Goal: Task Accomplishment & Management: Manage account settings

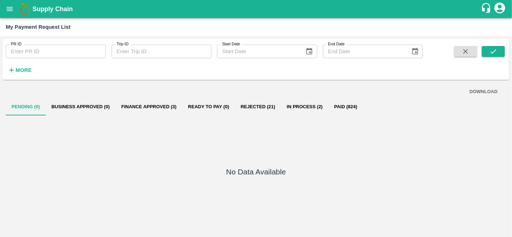
click at [298, 103] on button "In Process (2)" at bounding box center [304, 106] width 47 height 17
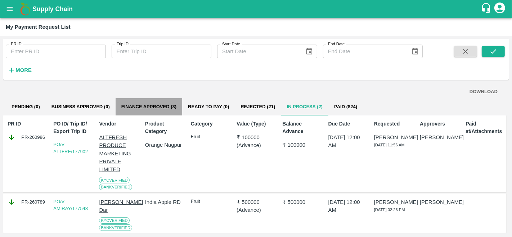
click at [154, 107] on button "Finance Approved (3)" at bounding box center [148, 106] width 67 height 17
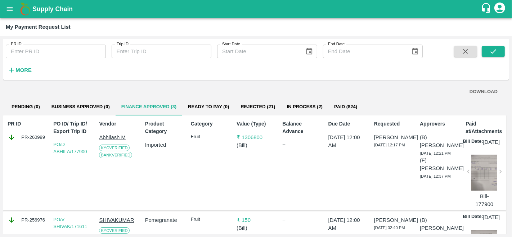
click at [24, 101] on button "Pending (0)" at bounding box center [26, 106] width 40 height 17
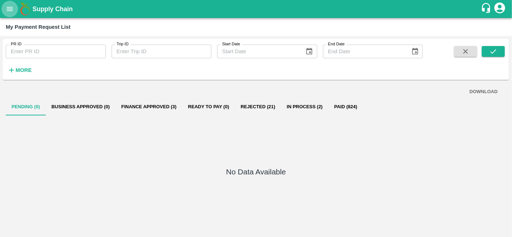
click at [13, 11] on icon "open drawer" at bounding box center [10, 9] width 8 height 8
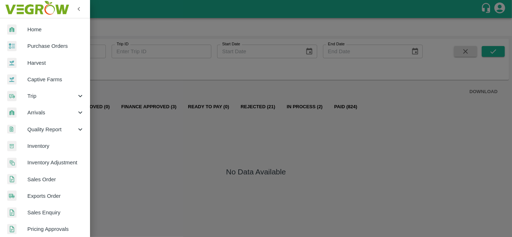
click at [47, 51] on link "Purchase Orders" at bounding box center [45, 46] width 90 height 17
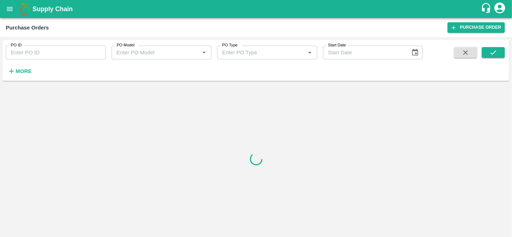
drag, startPoint x: 31, startPoint y: 70, endPoint x: 37, endPoint y: 70, distance: 5.4
click at [37, 70] on div "PO ID PO ID PO Model PO Model   * PO Type PO Type   * Start Date Start Date More" at bounding box center [211, 58] width 422 height 37
click at [26, 69] on strong "More" at bounding box center [23, 71] width 16 height 6
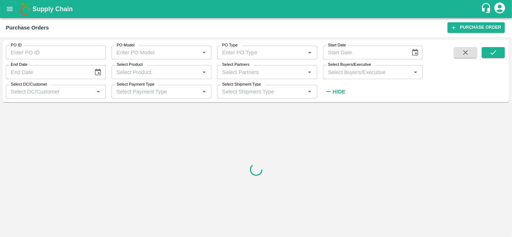
click at [375, 70] on input "Select Buyers/Executive" at bounding box center [367, 71] width 84 height 9
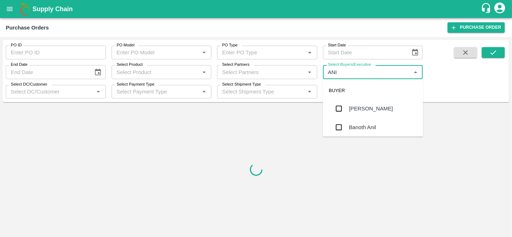
type input "ANIL"
click at [363, 105] on div "[PERSON_NAME]" at bounding box center [371, 109] width 44 height 8
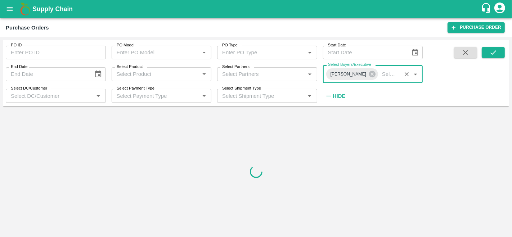
click at [495, 56] on icon "submit" at bounding box center [493, 53] width 8 height 8
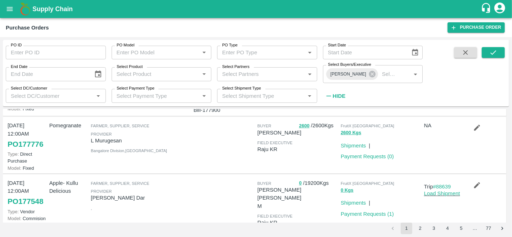
scroll to position [117, 0]
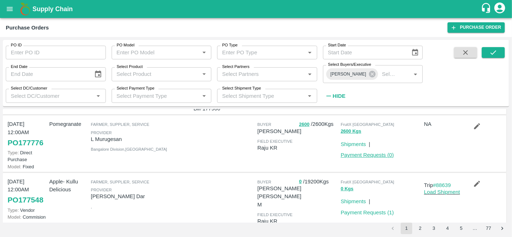
click at [364, 154] on link "Payment Requests ( 0 )" at bounding box center [366, 155] width 53 height 6
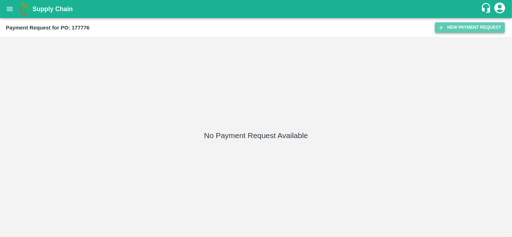
click at [451, 27] on button "New Payment Request" at bounding box center [470, 27] width 70 height 10
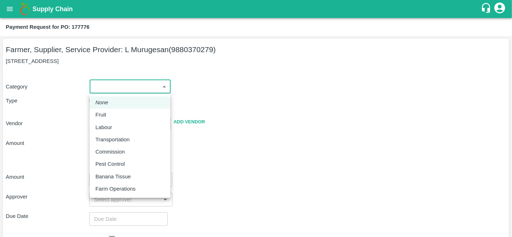
click at [126, 84] on body "Supply Chain Payment Request for PO: 177776 Farmer, Supplier, Service Provider:…" at bounding box center [256, 118] width 512 height 237
click at [109, 114] on div "Fruit" at bounding box center [102, 115] width 14 height 8
type input "1"
type input "L Murugesan - 9880370279(Farmer, Supplier, Service Provider)"
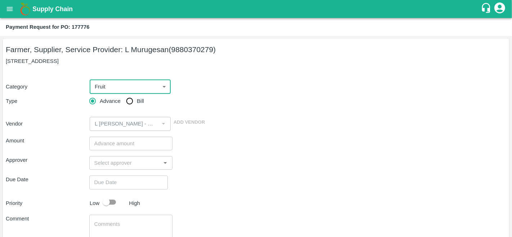
click at [130, 101] on input "Bill" at bounding box center [129, 101] width 14 height 14
radio input "true"
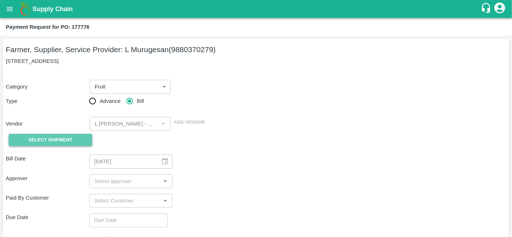
click at [67, 140] on span "Select Shipment" at bounding box center [50, 140] width 44 height 8
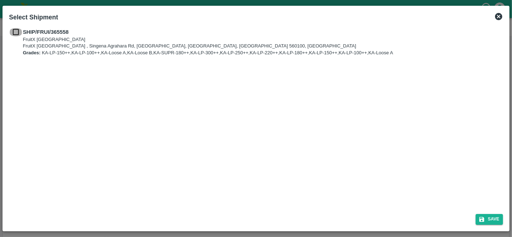
click at [13, 33] on input "checkbox" at bounding box center [16, 32] width 14 height 8
checkbox input "true"
click at [488, 219] on button "Save" at bounding box center [488, 219] width 27 height 10
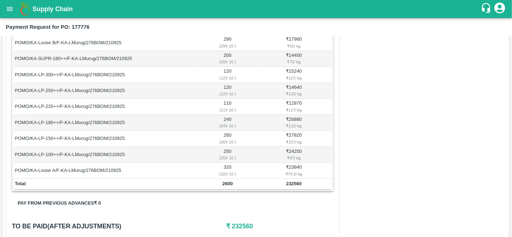
scroll to position [184, 0]
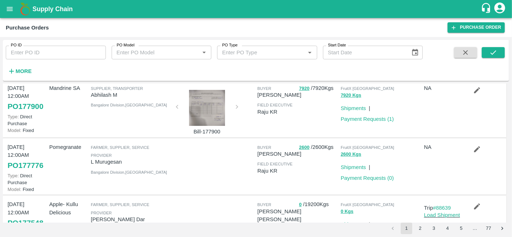
scroll to position [71, 0]
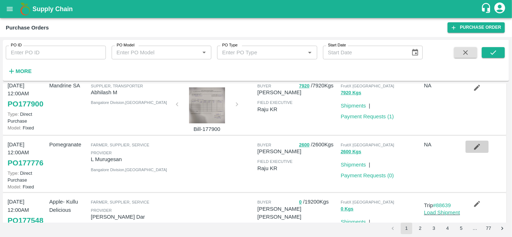
click at [477, 144] on icon "button" at bounding box center [477, 147] width 8 height 8
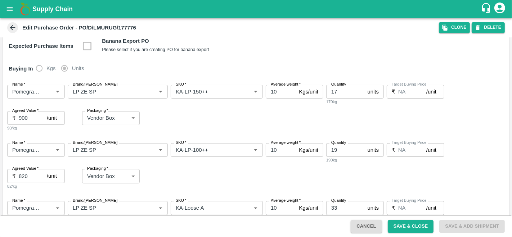
scroll to position [100, 0]
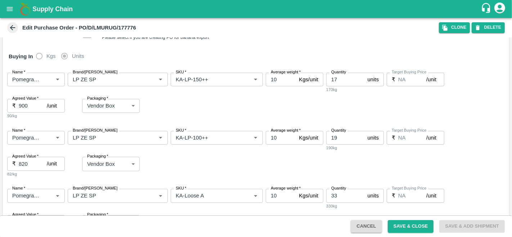
click at [28, 103] on input "900" at bounding box center [33, 106] width 28 height 14
type input "920"
click at [146, 118] on div "Packaging   * Vendor Box 276 Packaging" at bounding box center [123, 109] width 83 height 21
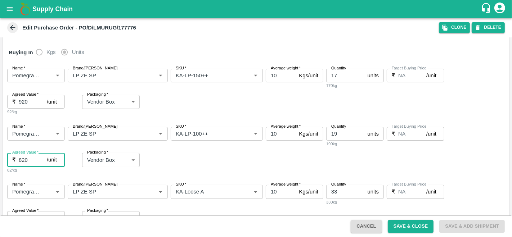
click at [33, 159] on input "820" at bounding box center [33, 160] width 28 height 14
type input "845"
click at [159, 167] on div "Packaging   * Vendor Box 276 Packaging" at bounding box center [123, 160] width 83 height 14
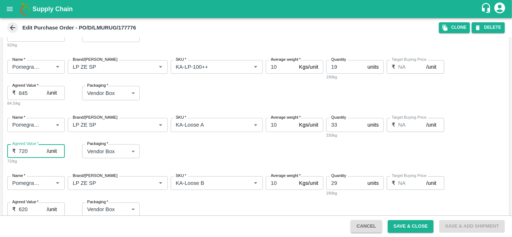
click at [26, 151] on input "720" at bounding box center [33, 151] width 28 height 14
type input "745"
click at [57, 162] on div "74.5/kg" at bounding box center [43, 161] width 72 height 6
click at [29, 149] on input "620" at bounding box center [33, 152] width 28 height 14
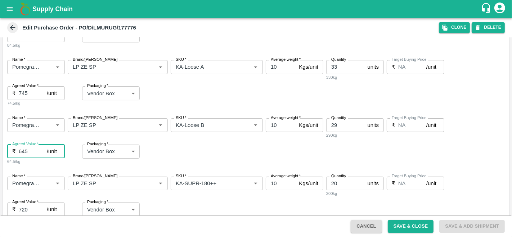
type input "645"
click at [55, 167] on div "Name   * Name   * Brand/Marka Brand/Marka SKU   * SKU   * Average weight   * 10…" at bounding box center [256, 142] width 506 height 58
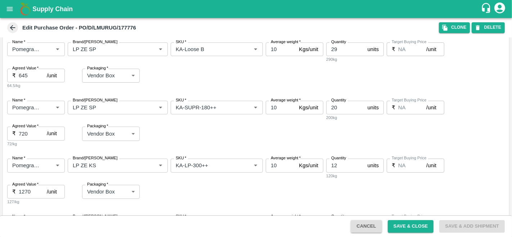
click at [29, 128] on label "Agreed Value   *" at bounding box center [25, 126] width 26 height 6
click at [29, 128] on input "720" at bounding box center [33, 134] width 28 height 14
type input "745"
click at [51, 148] on div "Name   * Name   * Brand/Marka Brand/Marka SKU   * SKU   * Average weight   * 10…" at bounding box center [256, 124] width 506 height 58
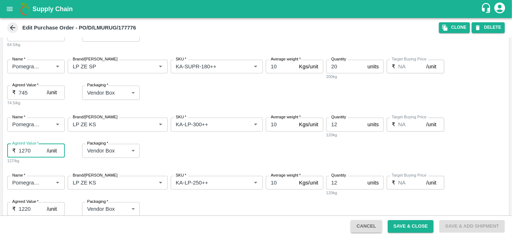
click at [32, 149] on input "1270" at bounding box center [33, 151] width 28 height 14
type input "1295"
click at [45, 167] on div "Name   * Name   * Brand/Marka Brand/Marka SKU   * SKU   * Average weight   * 10…" at bounding box center [256, 141] width 506 height 58
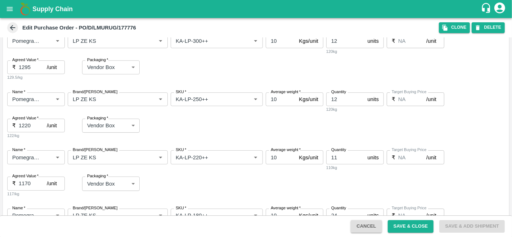
scroll to position [431, 0]
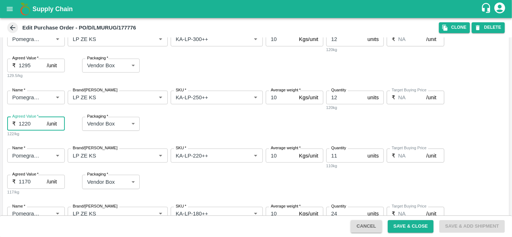
click at [31, 124] on input "1220" at bounding box center [33, 124] width 28 height 14
type input "1245"
click at [40, 135] on div "124.5/kg" at bounding box center [43, 134] width 72 height 6
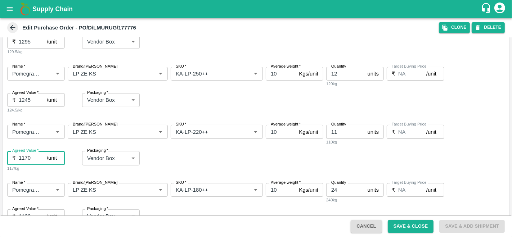
scroll to position [454, 0]
click at [32, 160] on input "1170" at bounding box center [33, 158] width 28 height 14
type input "1195"
click at [55, 171] on div "Name   * Name   * Brand/Marka Brand/Marka SKU   * SKU   * Average weight   * 10…" at bounding box center [256, 148] width 506 height 58
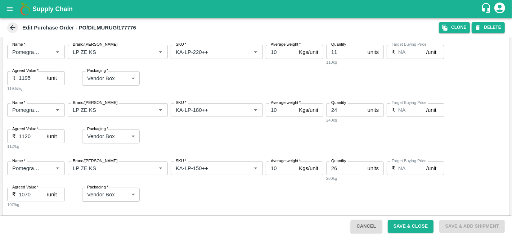
click at [34, 137] on input "1120" at bounding box center [33, 136] width 28 height 14
type input "1145"
click at [43, 152] on div "Name   * Name   * Brand/Marka Brand/Marka SKU   * SKU   * Average weight   * 10…" at bounding box center [256, 126] width 506 height 58
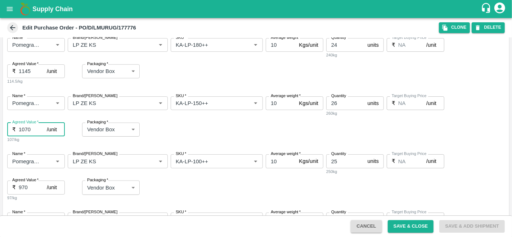
click at [32, 128] on input "1070" at bounding box center [33, 130] width 28 height 14
type input "1095"
click at [41, 143] on div "Name   * Name   * Brand/Marka Brand/Marka SKU   * SKU   * Average weight   * 10…" at bounding box center [256, 120] width 506 height 58
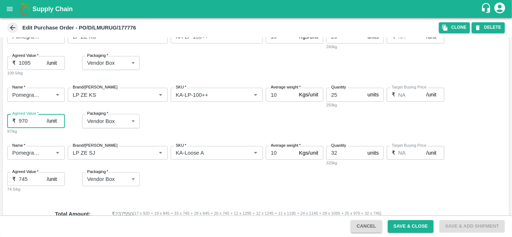
click at [28, 118] on input "970" at bounding box center [33, 121] width 28 height 14
type input "995"
click at [31, 176] on input "745" at bounding box center [33, 179] width 28 height 14
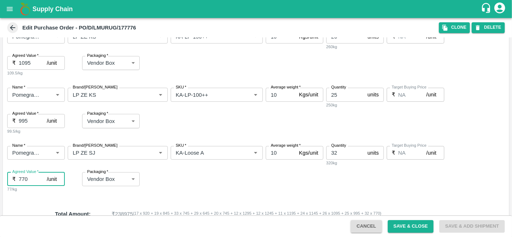
type input "770"
click at [173, 177] on div "Name   * Name   * Brand/Marka Brand/Marka SKU   * SKU   * Average weight   * 10…" at bounding box center [256, 169] width 506 height 58
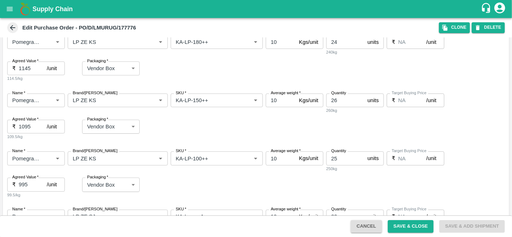
scroll to position [697, 0]
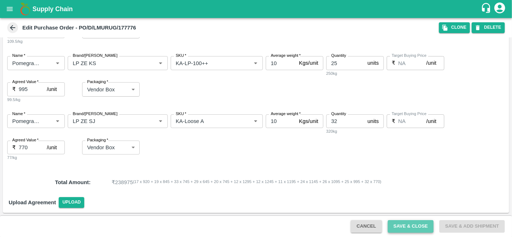
click at [407, 229] on button "Save & Close" at bounding box center [410, 226] width 46 height 13
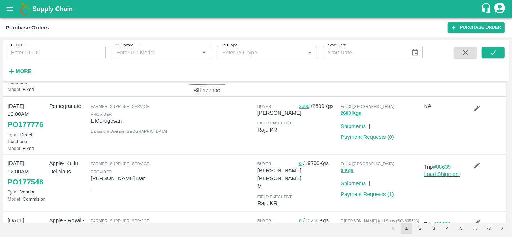
scroll to position [108, 0]
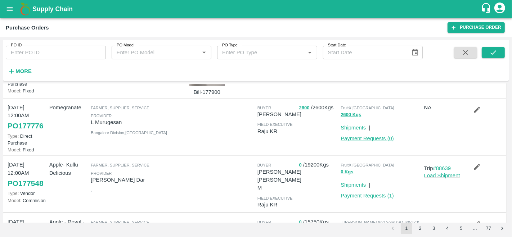
click at [370, 138] on link "Payment Requests ( 0 )" at bounding box center [366, 139] width 53 height 6
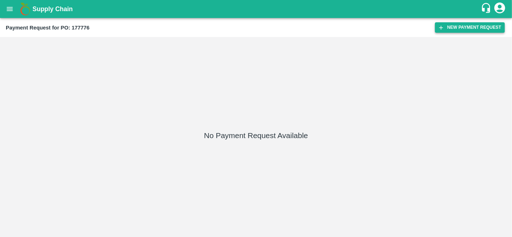
click at [464, 27] on button "New Payment Request" at bounding box center [470, 27] width 70 height 10
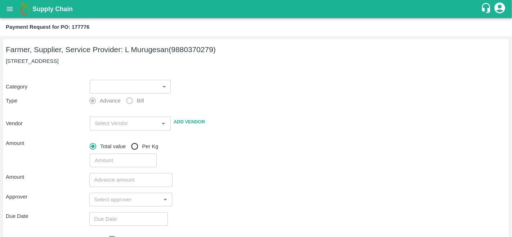
click at [131, 94] on label "Bill" at bounding box center [133, 101] width 22 height 14
click at [135, 91] on body "Supply Chain Payment Request for PO: 177776 Farmer, Supplier, Service Provider:…" at bounding box center [256, 118] width 512 height 237
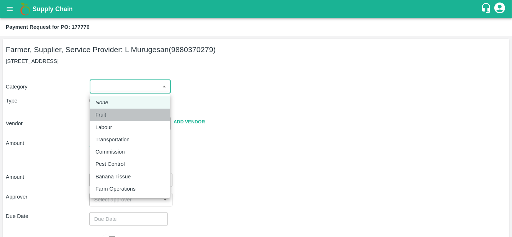
click at [103, 121] on li "Fruit" at bounding box center [130, 115] width 81 height 12
type input "1"
type input "L [PERSON_NAME] - 9880370279(Farmer, Supplier, Service Provider)"
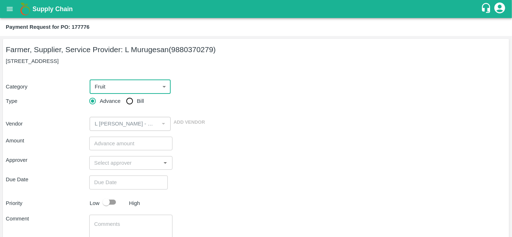
click at [129, 106] on input "Bill" at bounding box center [129, 101] width 14 height 14
radio input "true"
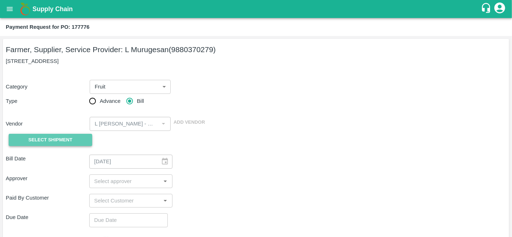
click at [69, 140] on span "Select Shipment" at bounding box center [50, 140] width 44 height 8
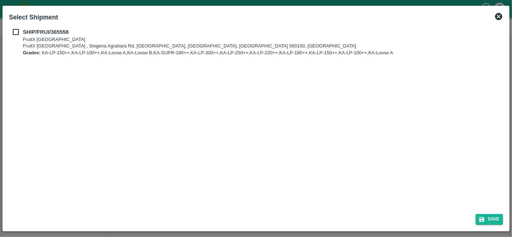
click at [15, 31] on input "checkbox" at bounding box center [16, 32] width 14 height 8
checkbox input "true"
click at [481, 220] on icon "submit" at bounding box center [481, 219] width 6 height 6
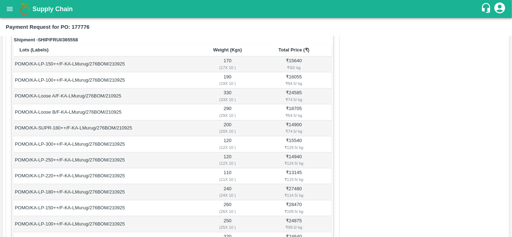
scroll to position [114, 0]
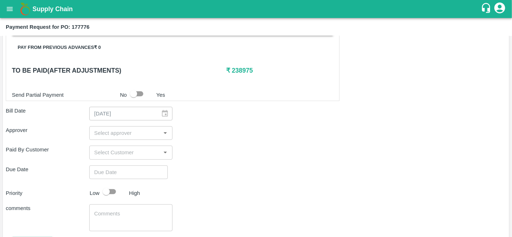
scroll to position [342, 0]
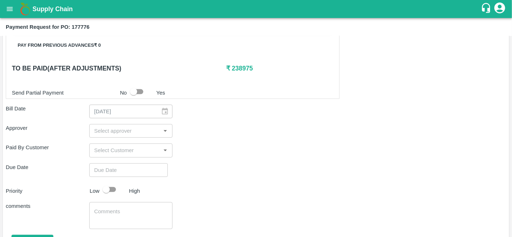
click at [106, 134] on input "input" at bounding box center [124, 130] width 67 height 9
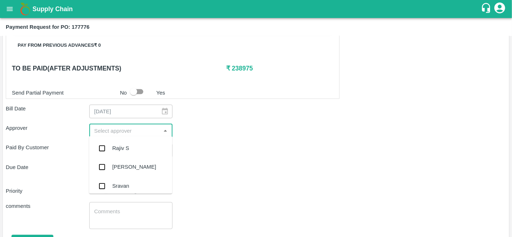
click at [286, 163] on div "Due Date ​" at bounding box center [256, 170] width 500 height 14
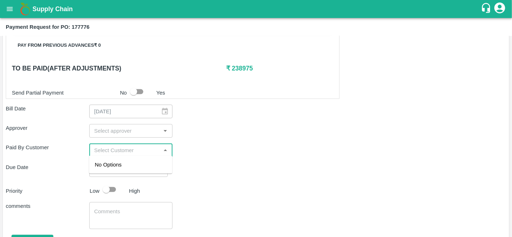
click at [112, 152] on input "input" at bounding box center [124, 150] width 67 height 9
click at [119, 163] on div "Green Spices Hut" at bounding box center [116, 165] width 42 height 8
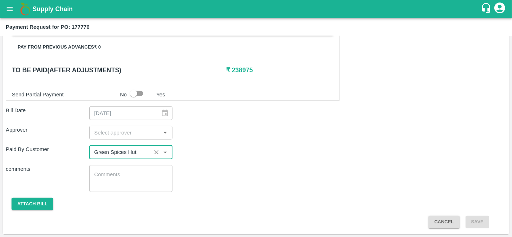
scroll to position [338, 0]
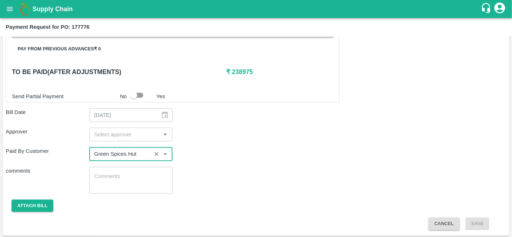
type input "Green Spices Hut"
click at [269, 147] on div "Paid By Customer ​" at bounding box center [256, 154] width 500 height 14
click at [106, 133] on input "input" at bounding box center [124, 134] width 67 height 9
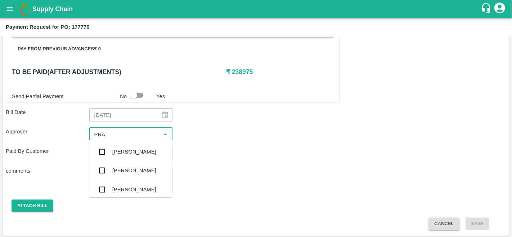
type input "PRAV"
click at [120, 150] on div "Praveen Kumar" at bounding box center [134, 152] width 44 height 8
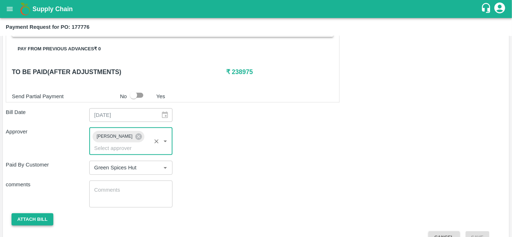
click at [30, 216] on button "Attach bill" at bounding box center [33, 219] width 42 height 13
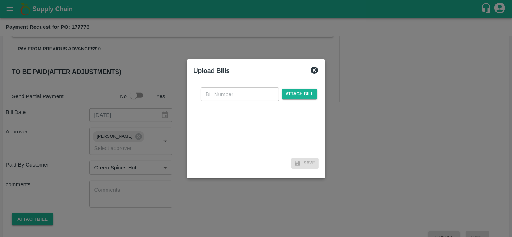
click at [222, 97] on input "text" at bounding box center [239, 94] width 78 height 14
type input "177776"
click at [299, 90] on span "Attach bill" at bounding box center [299, 94] width 35 height 10
click at [0, 0] on input "Attach bill" at bounding box center [0, 0] width 0 height 0
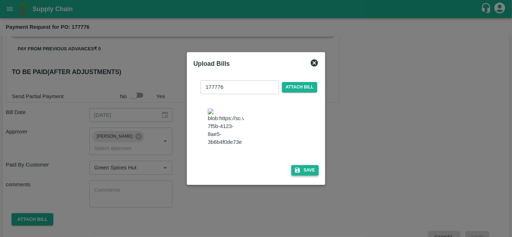
click at [305, 176] on button "Save" at bounding box center [304, 170] width 27 height 10
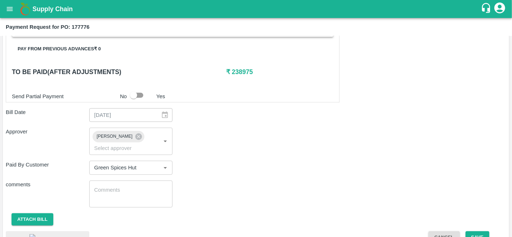
click at [371, 186] on div "comments x ​" at bounding box center [256, 194] width 500 height 27
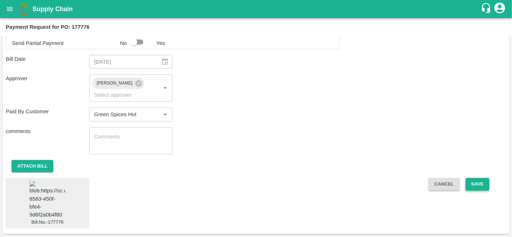
click at [475, 178] on button "Save" at bounding box center [477, 184] width 24 height 13
click at [478, 178] on button "Save" at bounding box center [477, 184] width 24 height 13
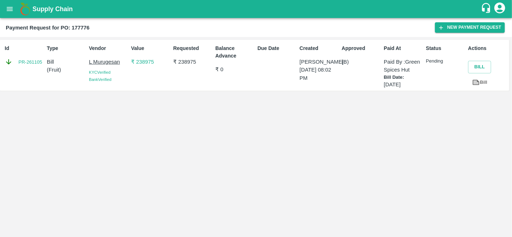
click at [10, 9] on icon "open drawer" at bounding box center [10, 9] width 6 height 4
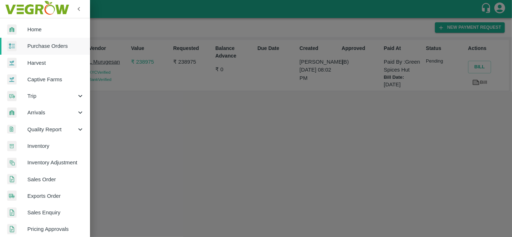
click at [46, 51] on link "Purchase Orders" at bounding box center [45, 46] width 90 height 17
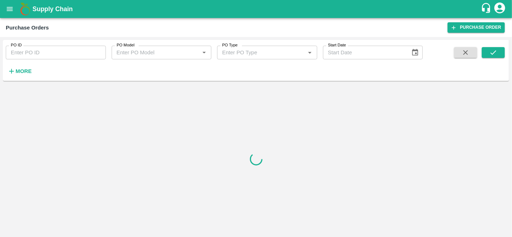
click at [23, 70] on strong "More" at bounding box center [23, 71] width 16 height 6
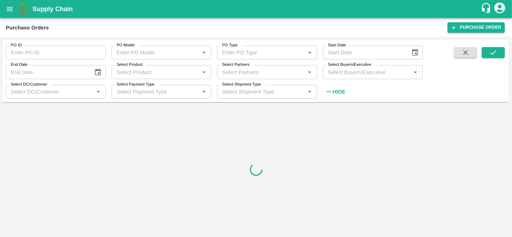
click at [396, 72] on input "Select Buyers/Executive" at bounding box center [367, 71] width 84 height 9
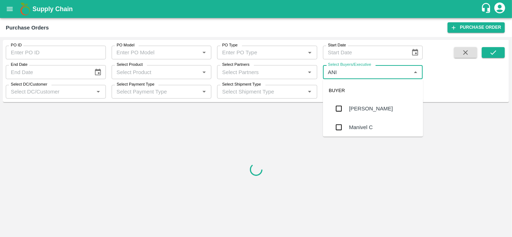
type input "ANIL"
click at [370, 112] on div "[PERSON_NAME]" at bounding box center [371, 109] width 44 height 8
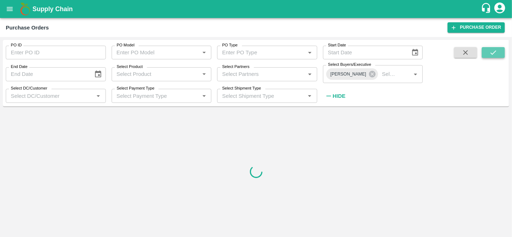
click at [491, 48] on button "submit" at bounding box center [492, 52] width 23 height 11
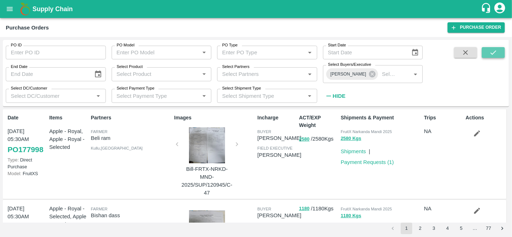
click at [492, 53] on icon "submit" at bounding box center [493, 53] width 8 height 8
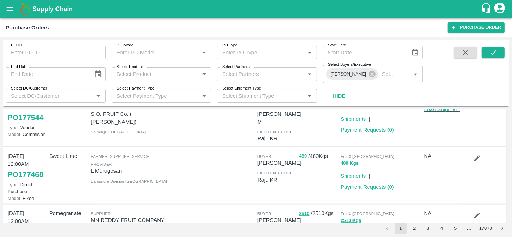
scroll to position [259, 0]
click at [358, 183] on link "Payment Requests ( 0 )" at bounding box center [366, 186] width 53 height 6
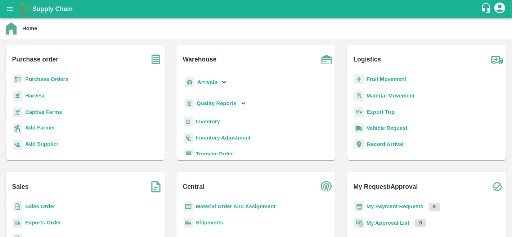
click at [230, 80] on div "Arrivals" at bounding box center [255, 85] width 147 height 22
click at [220, 79] on icon at bounding box center [224, 82] width 8 height 8
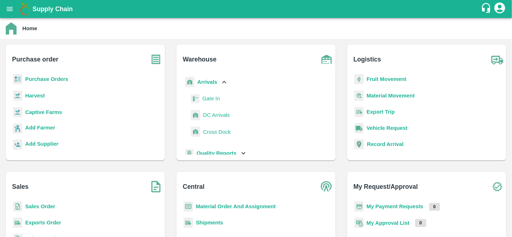
click at [212, 113] on span "DC Arrivals" at bounding box center [216, 115] width 27 height 8
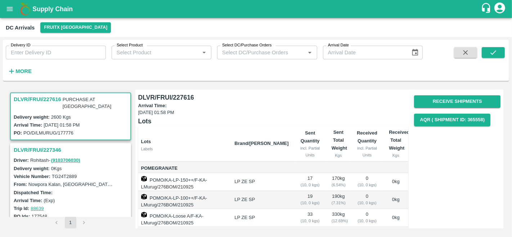
click at [44, 97] on h3 "DLVR/FRUI/227616" at bounding box center [37, 99] width 47 height 9
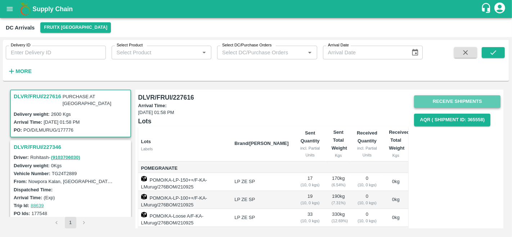
click at [452, 97] on button "Receive Shipments" at bounding box center [457, 101] width 86 height 13
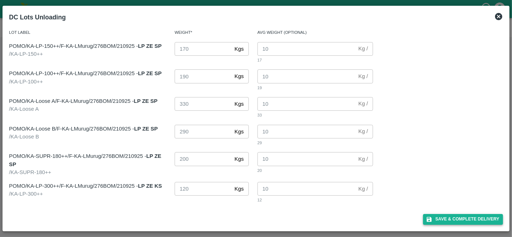
click at [459, 217] on button "Save & Complete Delivery" at bounding box center [463, 219] width 80 height 10
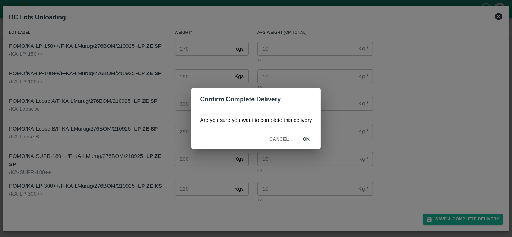
click at [305, 134] on button "ok" at bounding box center [306, 139] width 23 height 13
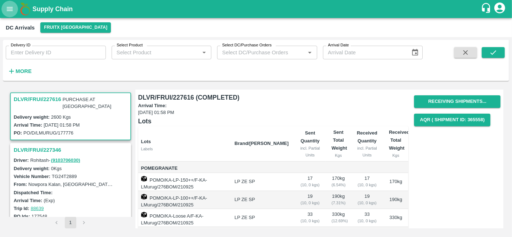
click at [13, 10] on icon "open drawer" at bounding box center [10, 9] width 8 height 8
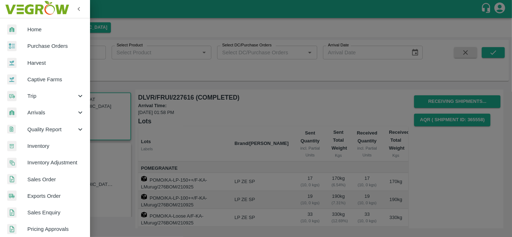
click at [54, 42] on span "Purchase Orders" at bounding box center [55, 46] width 57 height 8
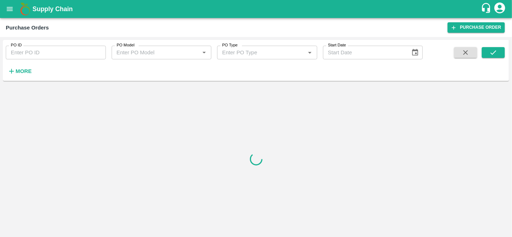
click at [26, 68] on strong "More" at bounding box center [23, 71] width 16 height 6
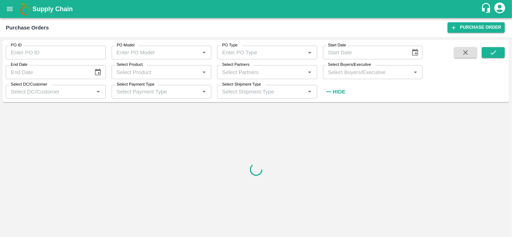
click at [354, 74] on input "Select Buyers/Executive" at bounding box center [367, 71] width 84 height 9
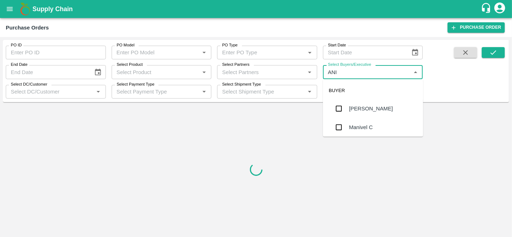
type input "ANIL"
click at [362, 105] on div "[PERSON_NAME]" at bounding box center [371, 109] width 44 height 8
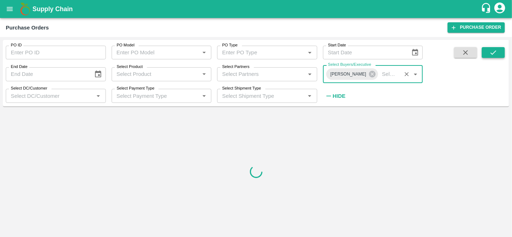
click at [492, 55] on icon "submit" at bounding box center [493, 53] width 8 height 8
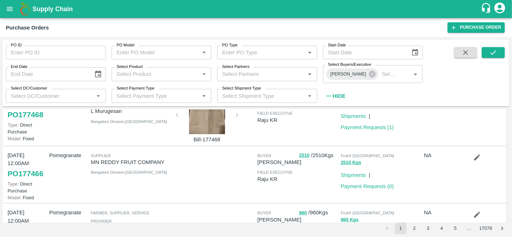
scroll to position [317, 0]
click at [359, 184] on link "Payment Requests ( 0 )" at bounding box center [366, 187] width 53 height 6
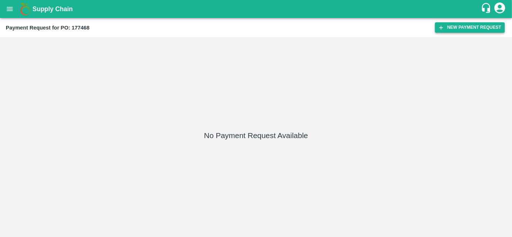
click at [455, 29] on button "New Payment Request" at bounding box center [470, 27] width 70 height 10
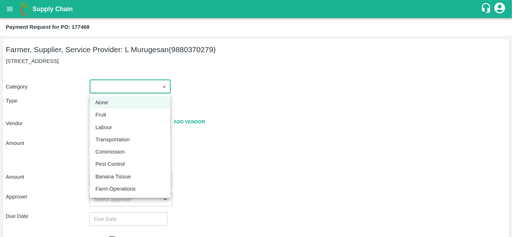
click at [117, 90] on body "Supply Chain Payment Request for PO: 177468 Farmer, Supplier, Service Provider:…" at bounding box center [256, 118] width 512 height 237
click at [103, 112] on p "Fruit" at bounding box center [100, 115] width 11 height 8
type input "1"
type input "L [PERSON_NAME] - 9880370279(Farmer, Supplier, Service Provider)"
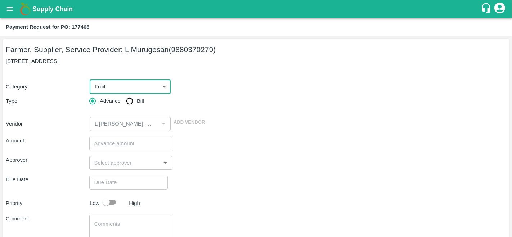
click at [133, 100] on input "Bill" at bounding box center [129, 101] width 14 height 14
radio input "true"
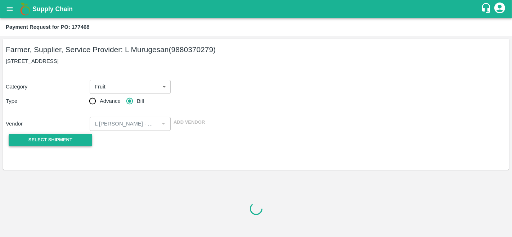
click at [31, 138] on span "Select Shipment" at bounding box center [50, 140] width 44 height 8
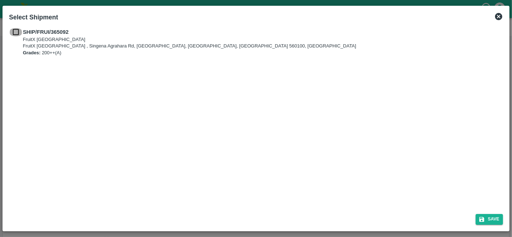
click at [15, 33] on input "checkbox" at bounding box center [16, 32] width 14 height 8
click at [20, 28] on input "checkbox" at bounding box center [16, 32] width 14 height 8
checkbox input "true"
click at [487, 224] on button "Save" at bounding box center [488, 219] width 27 height 10
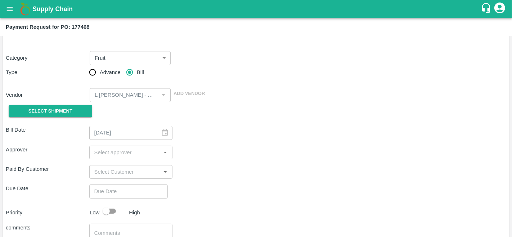
scroll to position [26, 0]
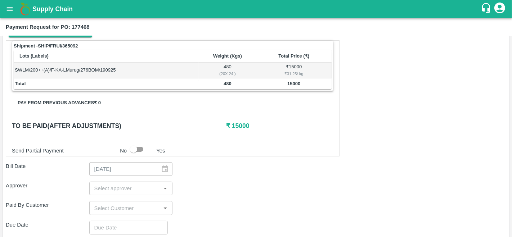
scroll to position [111, 0]
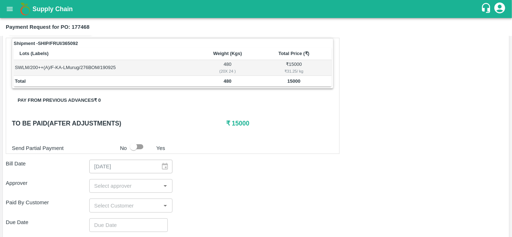
click at [116, 207] on input "input" at bounding box center [124, 205] width 67 height 9
type input "D"
click at [125, 219] on div "Green Spices Hut" at bounding box center [116, 221] width 42 height 8
type input "Green Spices Hut"
click at [231, 187] on div "Approver ​" at bounding box center [256, 186] width 500 height 14
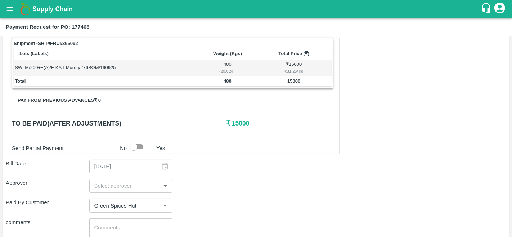
click at [131, 186] on input "input" at bounding box center [124, 185] width 67 height 9
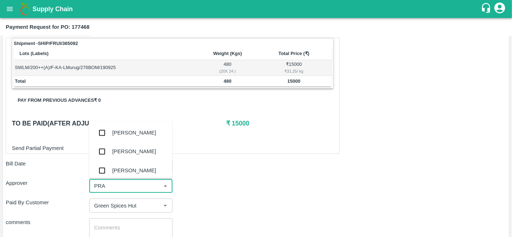
type input "PRAV"
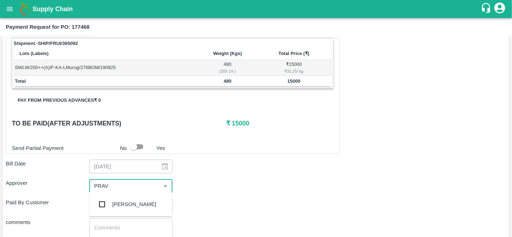
click at [133, 206] on div "[PERSON_NAME]" at bounding box center [134, 204] width 44 height 8
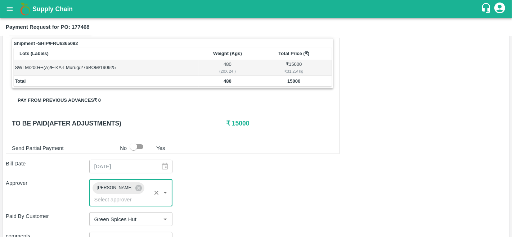
click at [210, 193] on div "Approver [PERSON_NAME] ​" at bounding box center [256, 192] width 500 height 27
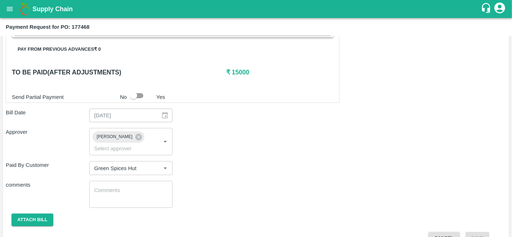
scroll to position [177, 0]
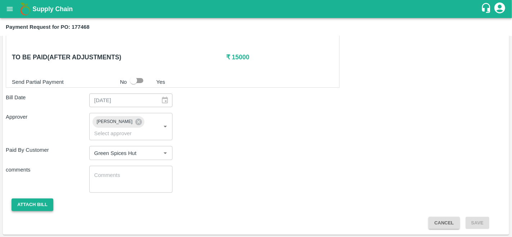
click at [36, 200] on button "Attach bill" at bounding box center [33, 205] width 42 height 13
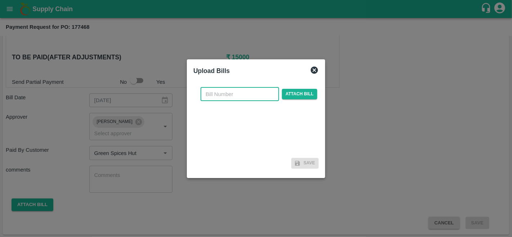
click at [225, 92] on input "text" at bounding box center [239, 94] width 78 height 14
type input "177468"
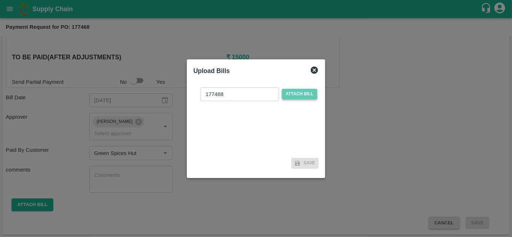
click at [305, 97] on span "Attach bill" at bounding box center [299, 94] width 35 height 10
click at [0, 0] on input "Attach bill" at bounding box center [0, 0] width 0 height 0
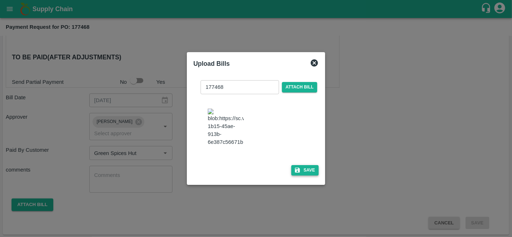
click at [305, 176] on button "Save" at bounding box center [304, 170] width 27 height 10
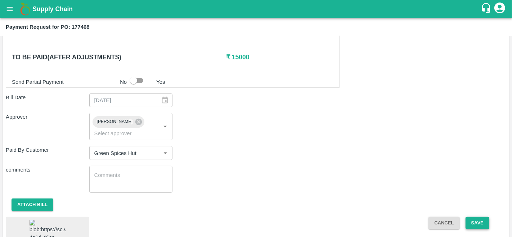
click at [479, 220] on button "Save" at bounding box center [477, 223] width 24 height 13
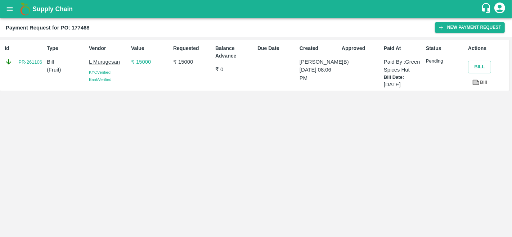
click at [1, 5] on div "Supply Chain" at bounding box center [256, 9] width 512 height 18
click at [8, 8] on icon "open drawer" at bounding box center [10, 9] width 8 height 8
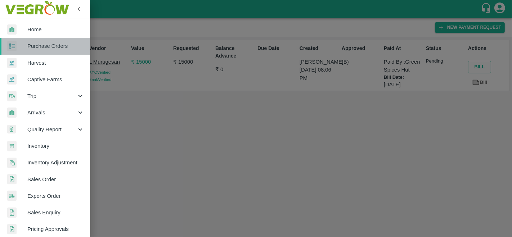
click at [62, 43] on span "Purchase Orders" at bounding box center [55, 46] width 57 height 8
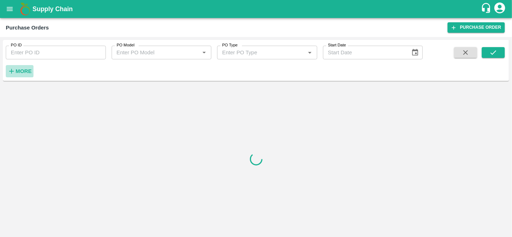
click at [19, 69] on strong "More" at bounding box center [23, 71] width 16 height 6
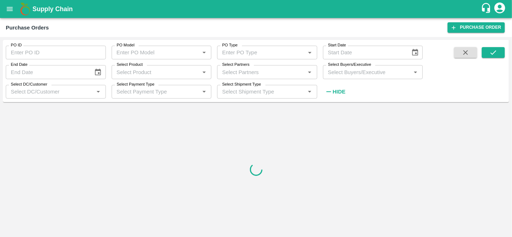
click at [354, 77] on div "Select Buyers/Executive   *" at bounding box center [373, 72] width 100 height 14
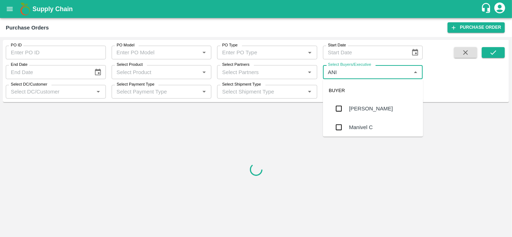
type input "ANIL"
click at [356, 108] on div "[PERSON_NAME]" at bounding box center [371, 109] width 44 height 8
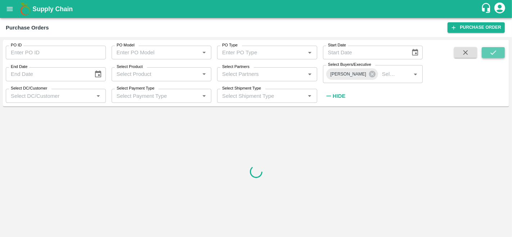
click at [485, 51] on button "submit" at bounding box center [492, 52] width 23 height 11
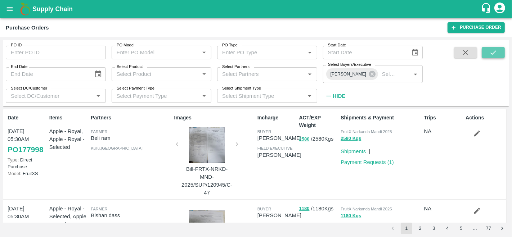
click at [497, 51] on button "submit" at bounding box center [492, 52] width 23 height 11
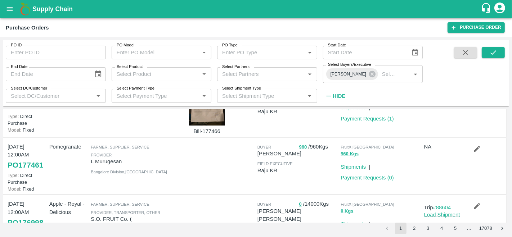
scroll to position [386, 0]
click at [476, 145] on icon "button" at bounding box center [477, 149] width 8 height 8
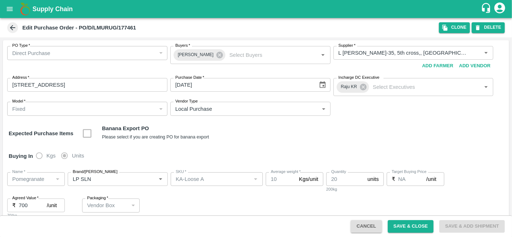
click at [15, 27] on icon at bounding box center [12, 27] width 5 height 5
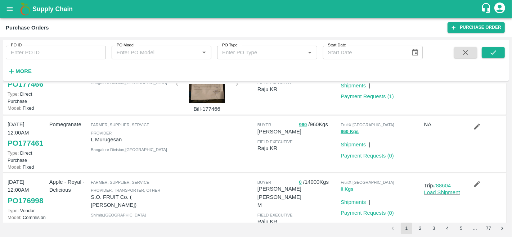
scroll to position [382, 0]
click at [378, 153] on link "Payment Requests ( 0 )" at bounding box center [366, 156] width 53 height 6
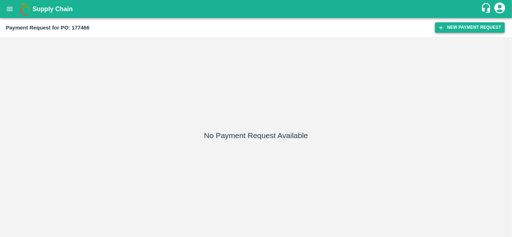
click at [463, 27] on button "New Payment Request" at bounding box center [470, 27] width 70 height 10
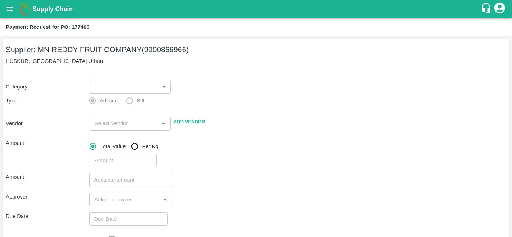
click at [119, 94] on label "Advance" at bounding box center [102, 101] width 35 height 14
click at [117, 88] on body "Supply Chain Payment Request for PO: 177466 Supplier: MN REDDY FRUIT COMPANY (9…" at bounding box center [256, 118] width 512 height 237
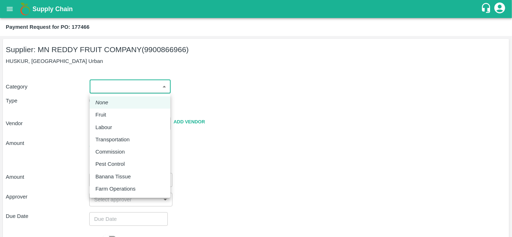
click at [107, 112] on div "Fruit" at bounding box center [102, 115] width 14 height 8
type input "1"
type input "MN REDDY FRUIT COMPANY - 9900866966(Supplier)"
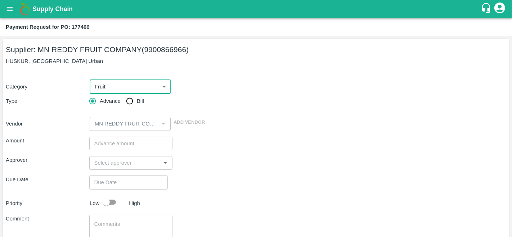
click at [135, 96] on input "Bill" at bounding box center [129, 101] width 14 height 14
radio input "true"
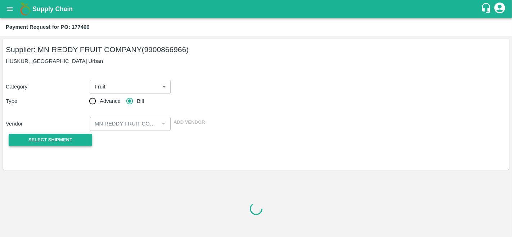
click at [68, 134] on button "Select Shipment" at bounding box center [50, 140] width 83 height 13
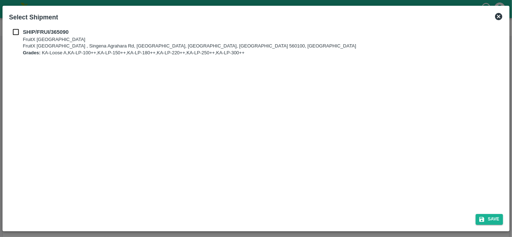
click at [12, 27] on div "SHIP/FRUI/365090 FruitX [GEOGRAPHIC_DATA] FruitX [GEOGRAPHIC_DATA] , Singena Ag…" at bounding box center [255, 116] width 499 height 183
click at [9, 24] on h2 "Select Shipment" at bounding box center [33, 17] width 55 height 16
click at [13, 28] on input "checkbox" at bounding box center [16, 32] width 14 height 8
checkbox input "true"
click at [487, 213] on div "Save" at bounding box center [255, 217] width 499 height 19
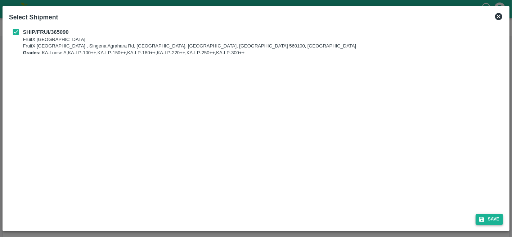
click at [483, 216] on button "Save" at bounding box center [488, 219] width 27 height 10
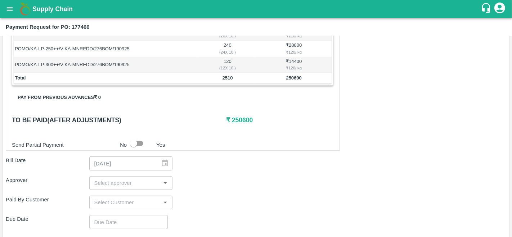
scroll to position [210, 0]
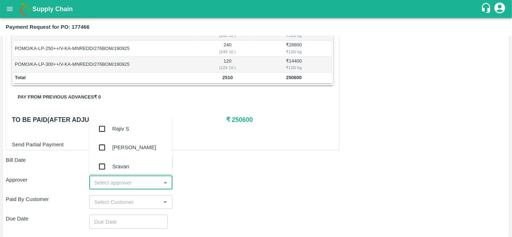
click at [104, 182] on input "input" at bounding box center [124, 182] width 67 height 9
type input "A"
type input "PRAV"
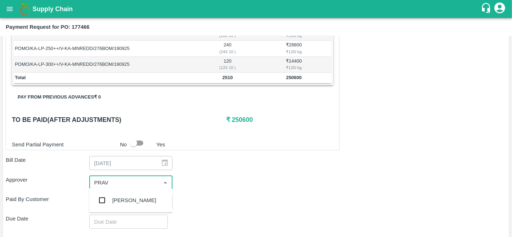
click at [116, 197] on div "[PERSON_NAME]" at bounding box center [134, 200] width 44 height 8
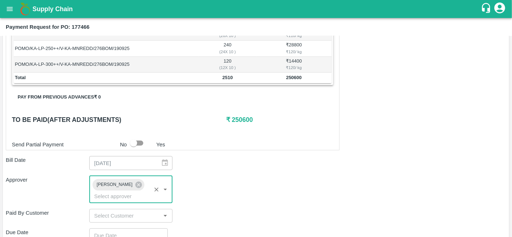
scroll to position [312, 0]
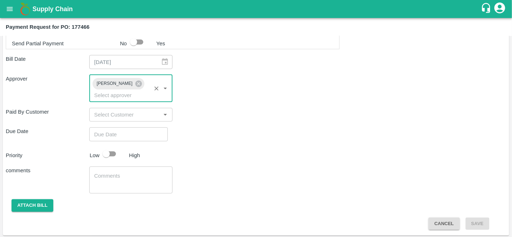
type input "DD/MM/YYYY hh:mm aa"
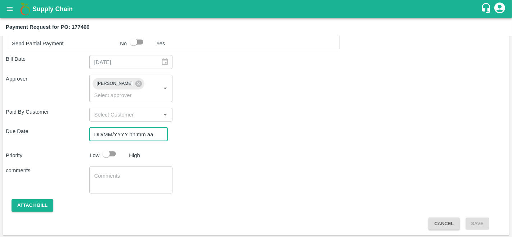
click at [107, 136] on input "DD/MM/YYYY hh:mm aa" at bounding box center [125, 134] width 73 height 14
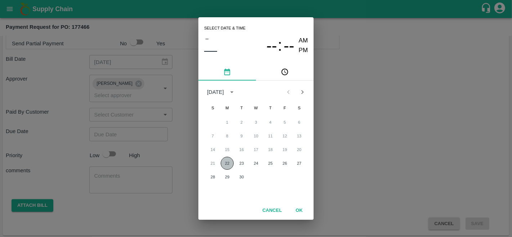
click at [231, 166] on button "22" at bounding box center [226, 163] width 13 height 13
type input "22/09/2025 12:00 AM"
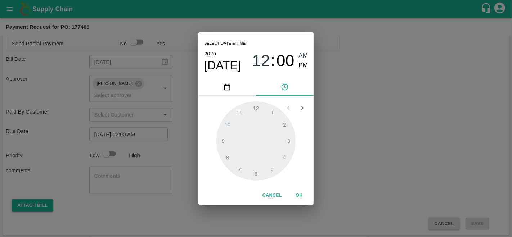
click at [367, 155] on div "Select date & time 2025 Sep 22 12 : 00 AM PM 1 2 3 4 5 6 7 8 9 10 11 12 Cancel …" at bounding box center [256, 118] width 512 height 237
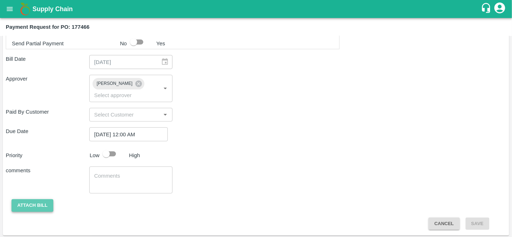
click at [35, 205] on button "Attach bill" at bounding box center [33, 205] width 42 height 13
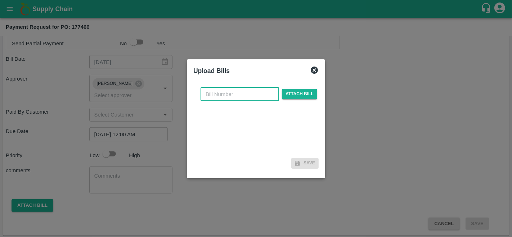
click at [214, 94] on input "text" at bounding box center [239, 94] width 78 height 14
type input "177466"
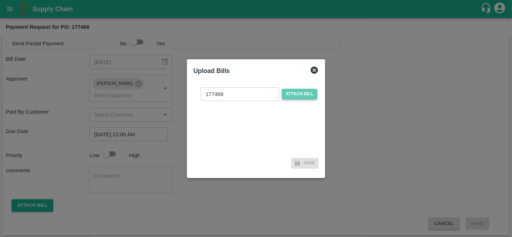
click at [286, 92] on span "Attach bill" at bounding box center [299, 94] width 35 height 10
click at [0, 0] on input "Attach bill" at bounding box center [0, 0] width 0 height 0
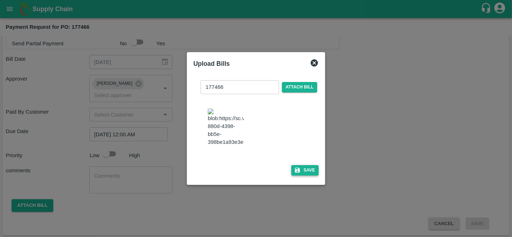
click at [300, 174] on button "Save" at bounding box center [304, 170] width 27 height 10
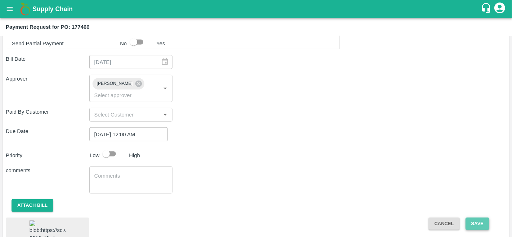
click at [482, 222] on button "Save" at bounding box center [477, 224] width 24 height 13
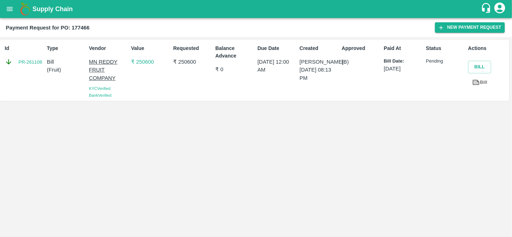
click at [7, 8] on icon "open drawer" at bounding box center [10, 9] width 8 height 8
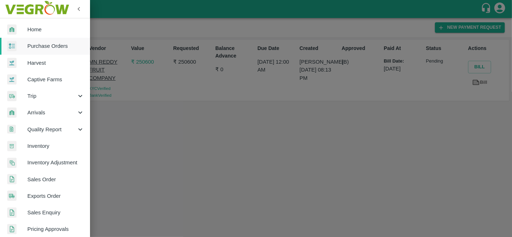
click at [62, 214] on span "Sales Enquiry" at bounding box center [55, 213] width 57 height 8
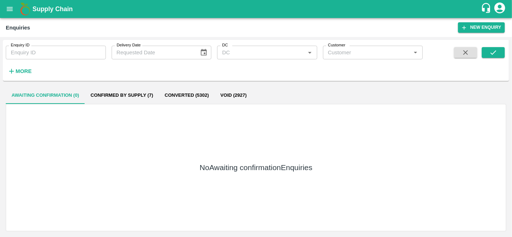
click at [135, 93] on button "Confirmed by supply (7)" at bounding box center [122, 95] width 74 height 17
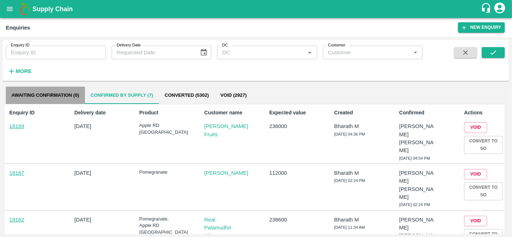
click at [62, 95] on button "Awaiting confirmation (0)" at bounding box center [45, 95] width 79 height 17
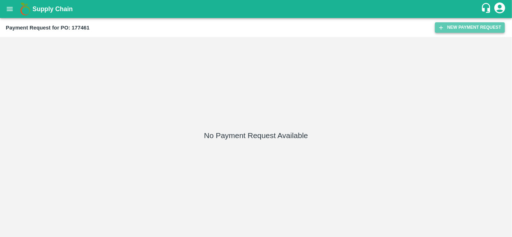
click at [467, 24] on button "New Payment Request" at bounding box center [470, 27] width 70 height 10
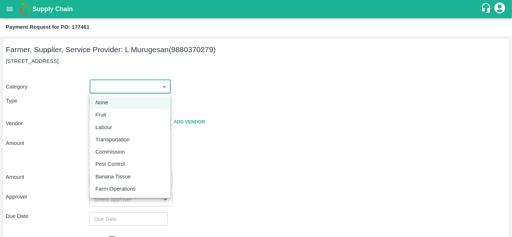
click at [116, 88] on body "Supply Chain Payment Request for PO: 177461 Farmer, Supplier, Service Provider:…" at bounding box center [256, 118] width 512 height 237
click at [110, 111] on div "Fruit" at bounding box center [129, 115] width 69 height 8
type input "1"
type input "L [PERSON_NAME] - 9880370279(Farmer, Supplier, Service Provider)"
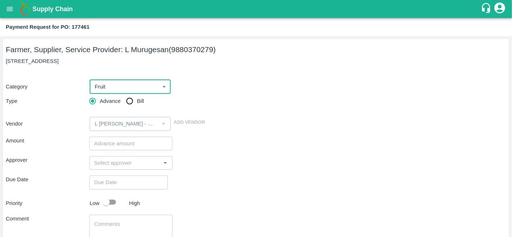
click at [139, 100] on span "Bill" at bounding box center [140, 101] width 7 height 8
click at [137, 100] on input "Bill" at bounding box center [129, 101] width 14 height 14
radio input "true"
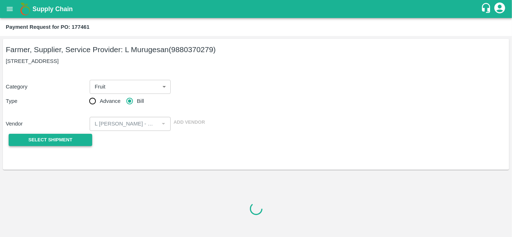
click at [48, 141] on span "Select Shipment" at bounding box center [50, 140] width 44 height 8
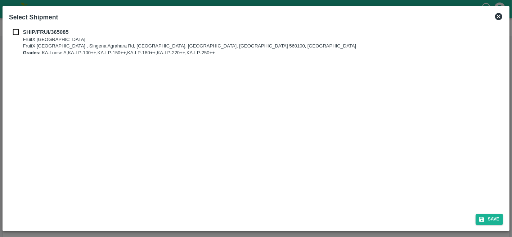
click at [20, 34] on input "checkbox" at bounding box center [16, 32] width 14 height 8
checkbox input "true"
click at [484, 223] on button "Save" at bounding box center [488, 219] width 27 height 10
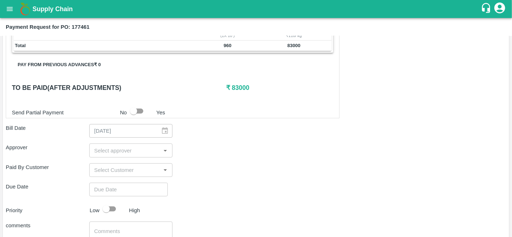
scroll to position [227, 0]
click at [109, 150] on input "input" at bounding box center [124, 149] width 67 height 9
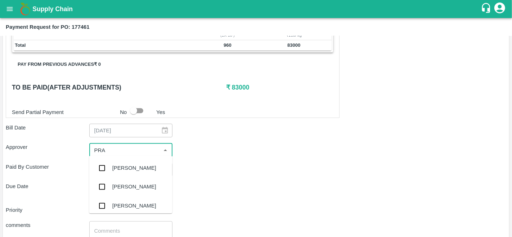
type input "PRAV"
click at [139, 171] on div "[PERSON_NAME]" at bounding box center [134, 168] width 44 height 8
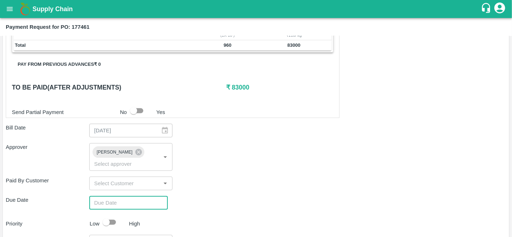
click at [121, 207] on input "Choose date" at bounding box center [125, 203] width 73 height 14
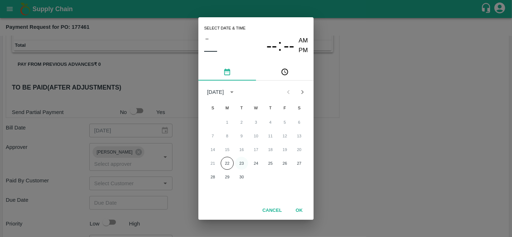
click at [239, 163] on button "23" at bounding box center [241, 163] width 13 height 13
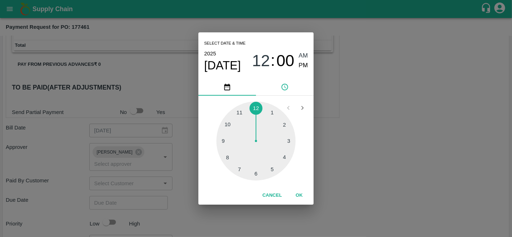
type input "[DATE] 12:00 AM"
click at [302, 199] on button "OK" at bounding box center [298, 195] width 23 height 13
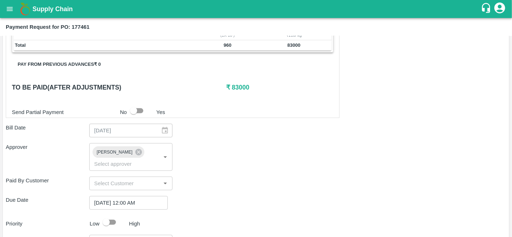
click at [353, 173] on div "Shipment - SHIP/FRUI/365085 Lots (Labels) Weight (Kgs) Total Price (₹) POMO/KA-…" at bounding box center [256, 110] width 500 height 377
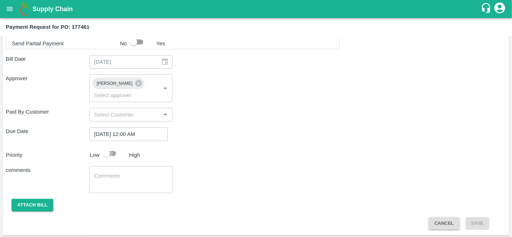
click at [112, 152] on input "checkbox" at bounding box center [106, 154] width 41 height 14
checkbox input "true"
click at [36, 199] on button "Attach bill" at bounding box center [33, 205] width 42 height 13
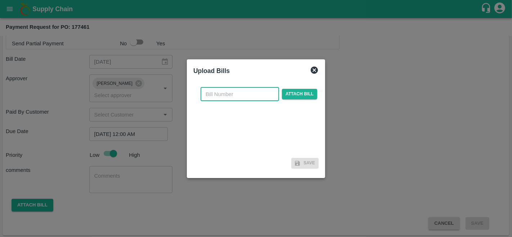
click at [218, 95] on input "text" at bounding box center [239, 94] width 78 height 14
type input "177461"
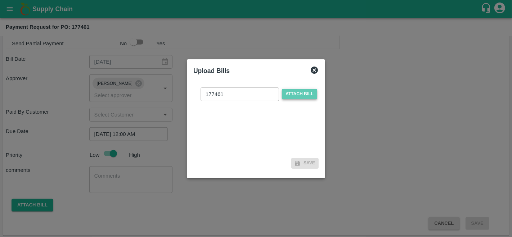
click at [304, 93] on span "Attach bill" at bounding box center [299, 94] width 35 height 10
click at [0, 0] on input "Attach bill" at bounding box center [0, 0] width 0 height 0
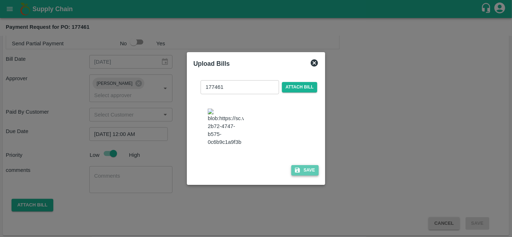
click at [303, 174] on button "Save" at bounding box center [304, 170] width 27 height 10
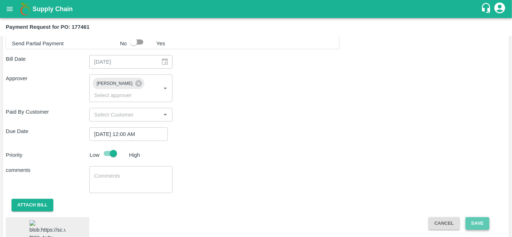
click at [475, 221] on button "Save" at bounding box center [477, 223] width 24 height 13
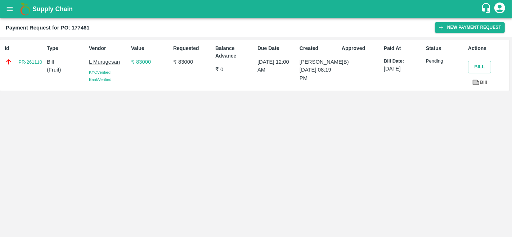
click at [11, 5] on icon "open drawer" at bounding box center [10, 9] width 8 height 8
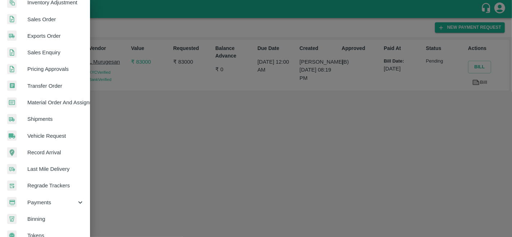
scroll to position [172, 0]
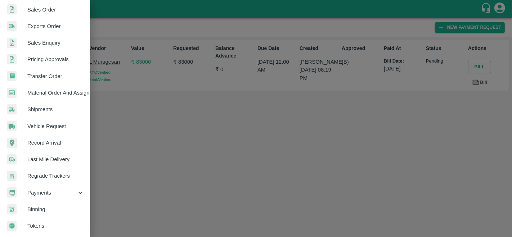
click at [51, 191] on span "Payments" at bounding box center [51, 193] width 49 height 8
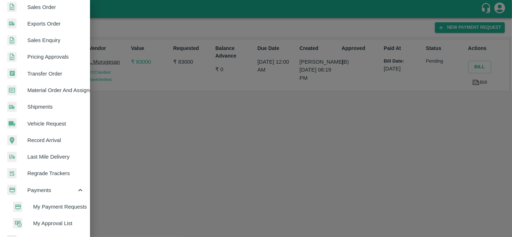
click at [51, 202] on li "My Payment Requests" at bounding box center [48, 207] width 84 height 17
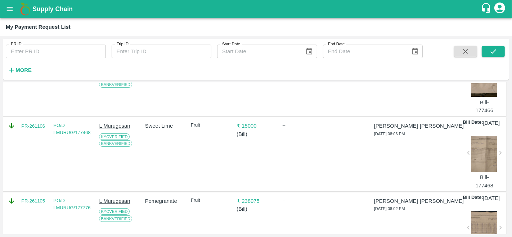
scroll to position [247, 0]
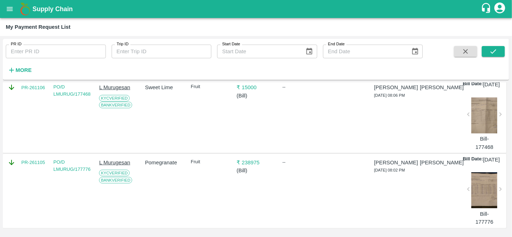
click at [13, 13] on icon "open drawer" at bounding box center [10, 9] width 8 height 8
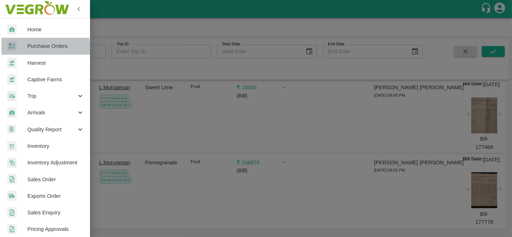
click at [45, 48] on span "Purchase Orders" at bounding box center [55, 46] width 57 height 8
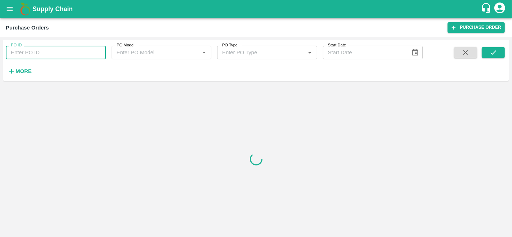
click at [40, 53] on input "PO ID" at bounding box center [56, 53] width 100 height 14
paste input "176586"
type input "176586"
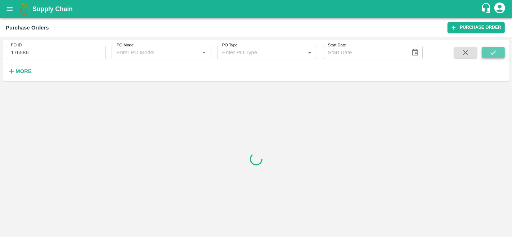
click at [495, 49] on icon "submit" at bounding box center [493, 53] width 8 height 8
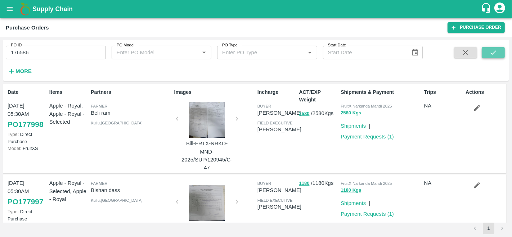
click at [488, 55] on button "submit" at bounding box center [492, 52] width 23 height 11
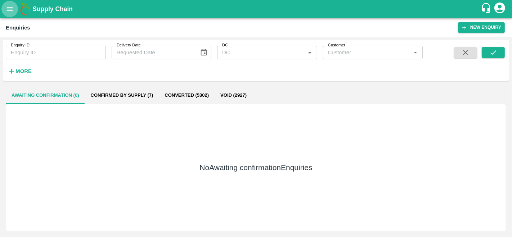
click at [13, 9] on icon "open drawer" at bounding box center [10, 9] width 8 height 8
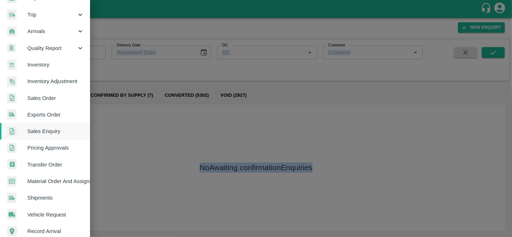
scroll to position [78, 0]
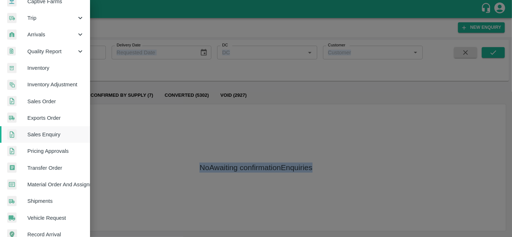
click at [50, 183] on span "Material Order And Assignment" at bounding box center [55, 185] width 57 height 8
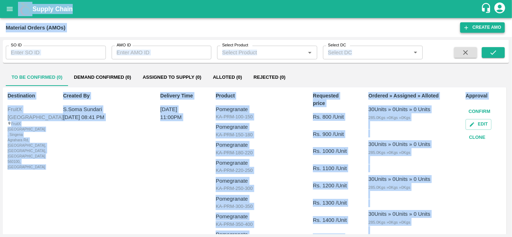
click at [480, 25] on button "Create AMO" at bounding box center [482, 27] width 45 height 10
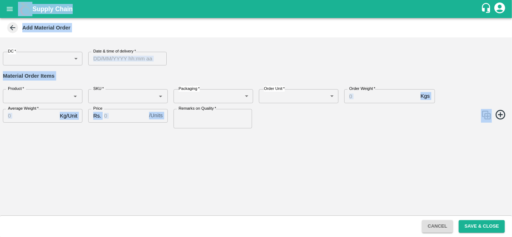
click at [40, 61] on body "Supply Chain Add Material Order DC   * ​ DC Date & time of delivery   * Date & …" at bounding box center [256, 118] width 512 height 237
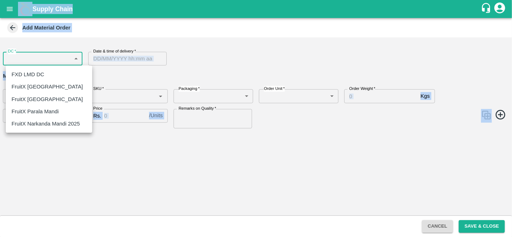
click at [41, 88] on p "FruitX [GEOGRAPHIC_DATA]" at bounding box center [47, 87] width 71 height 8
type input "147"
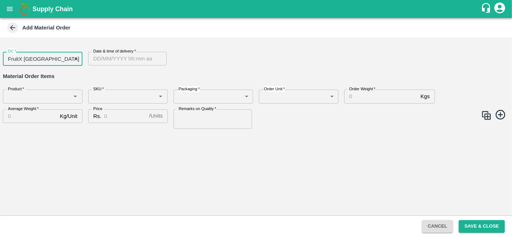
type input "DD/MM/YYYY hh:mm aa"
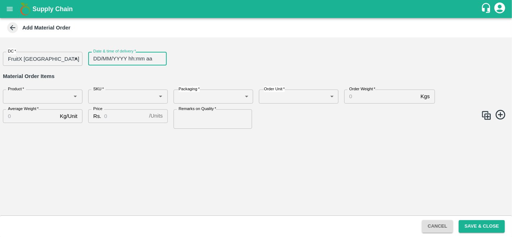
click at [147, 60] on input "DD/MM/YYYY hh:mm aa" at bounding box center [124, 59] width 73 height 14
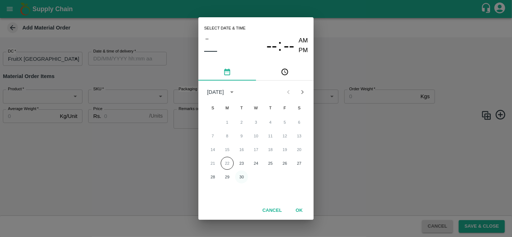
click at [240, 176] on button "30" at bounding box center [241, 177] width 13 height 13
type input "[DATE] 12:00 AM"
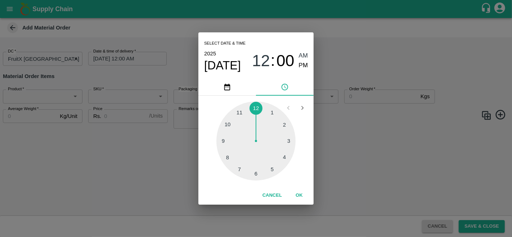
click at [300, 189] on button "OK" at bounding box center [298, 195] width 23 height 13
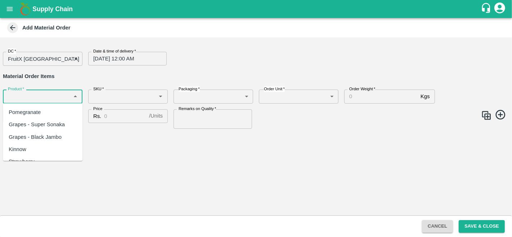
click at [47, 99] on input "Product   *" at bounding box center [36, 96] width 63 height 9
click at [47, 109] on div "Apple - Royal - Delicious" at bounding box center [38, 112] width 59 height 8
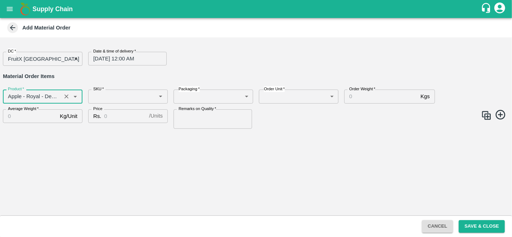
type input "Apple - Royal - Delicious"
click at [129, 96] on input "SKU   *" at bounding box center [121, 96] width 63 height 9
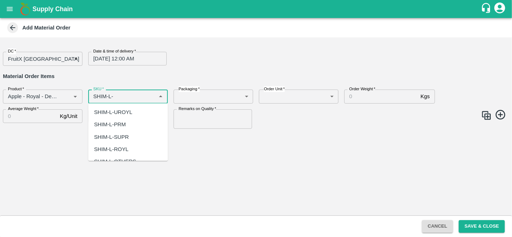
click at [125, 151] on div "SHIM-L-ROYL" at bounding box center [111, 149] width 35 height 8
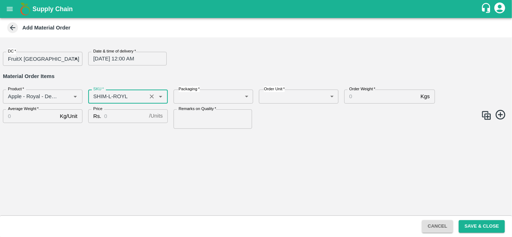
type input "SHIM-L-ROYL"
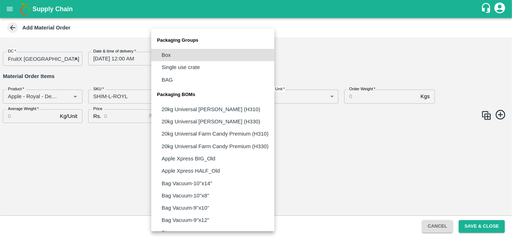
click at [213, 96] on body "Supply Chain Add Material Order DC   * FruitX [GEOGRAPHIC_DATA] 147 DC Date & t…" at bounding box center [256, 118] width 512 height 237
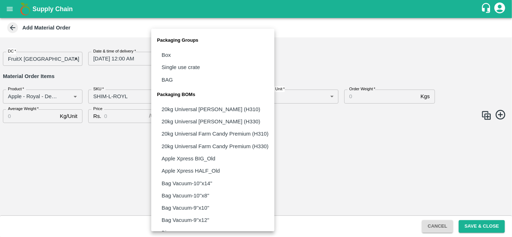
scroll to position [516, 0]
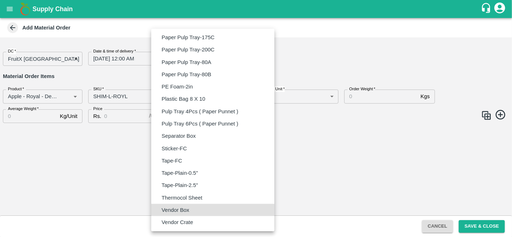
type input "BOM/276"
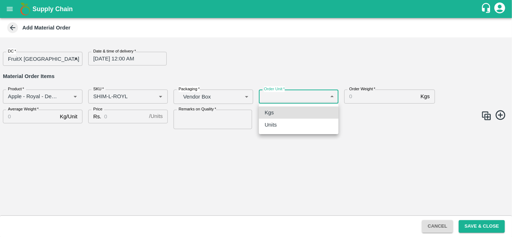
click at [275, 95] on body "Supply Chain Add Material Order DC   * FruitX Bangalore 147 DC Date & time of d…" at bounding box center [256, 118] width 512 height 237
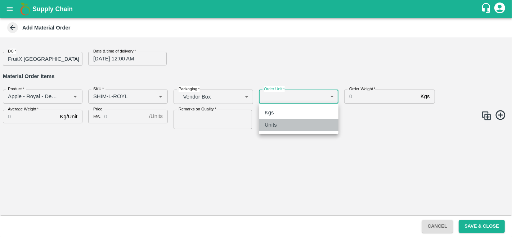
click at [278, 128] on div "Units" at bounding box center [272, 125] width 16 height 8
type input "2"
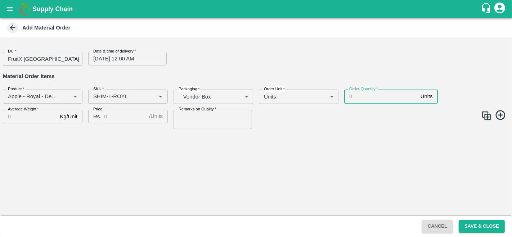
click at [365, 98] on input "Order Quantity   *" at bounding box center [380, 97] width 73 height 14
type input "80"
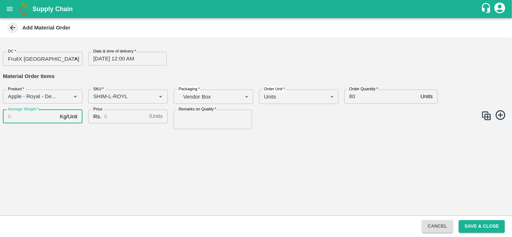
click at [22, 119] on input "Average Weight   *" at bounding box center [30, 117] width 54 height 14
type input "25"
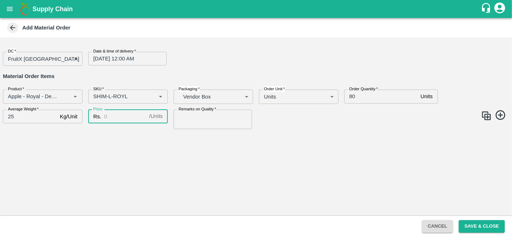
click at [116, 115] on input "Price" at bounding box center [125, 117] width 42 height 14
type input "2300"
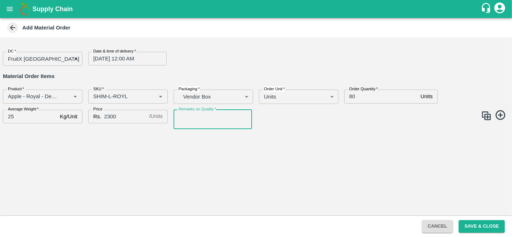
click at [197, 115] on input "Remarks on Quality   *" at bounding box center [212, 119] width 78 height 19
type input "GOOD QUALITY"
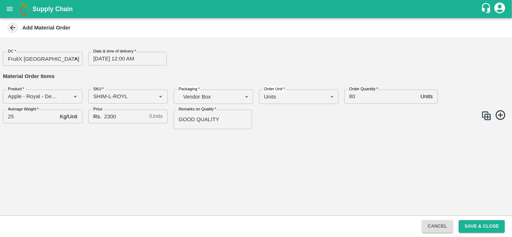
click at [485, 116] on img at bounding box center [486, 115] width 11 height 11
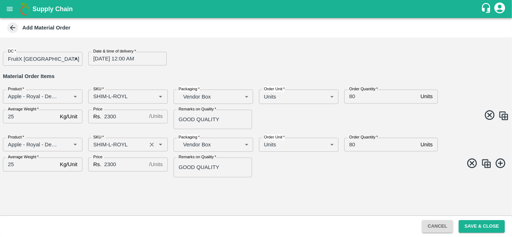
click at [110, 143] on input "SKU   *" at bounding box center [117, 144] width 54 height 9
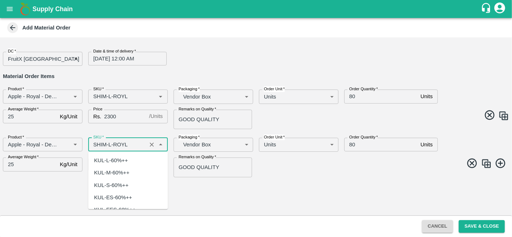
scroll to position [1967, 0]
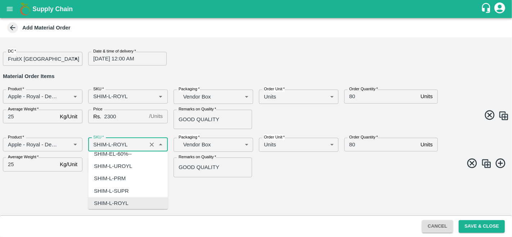
click at [110, 143] on input "SKU   *" at bounding box center [117, 144] width 54 height 9
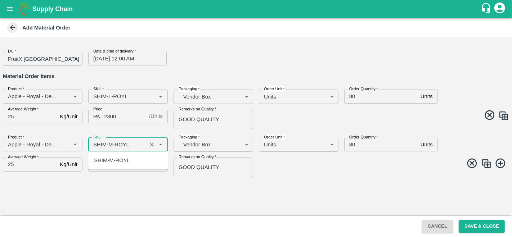
click at [115, 157] on div "SHIM-M-ROYL" at bounding box center [112, 160] width 36 height 8
type input "SHIM-M-ROYL"
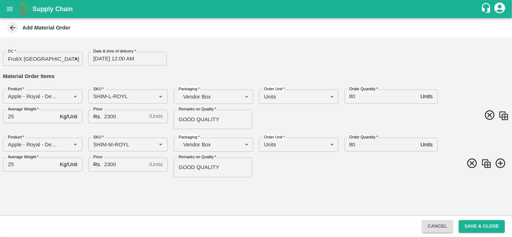
click at [485, 162] on img at bounding box center [486, 163] width 11 height 11
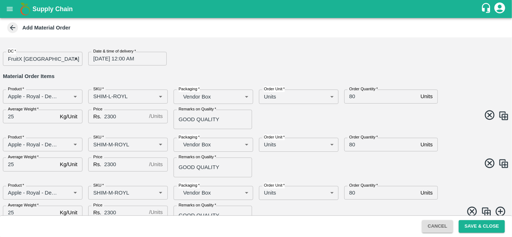
scroll to position [12, 0]
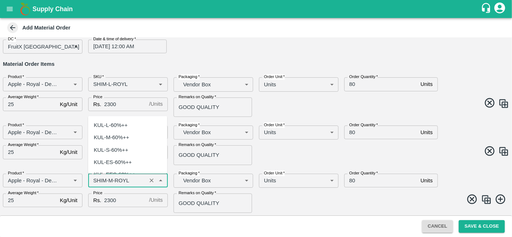
click at [112, 177] on input "SKU   *" at bounding box center [117, 180] width 54 height 9
click at [112, 179] on input "SKU   *" at bounding box center [117, 180] width 54 height 9
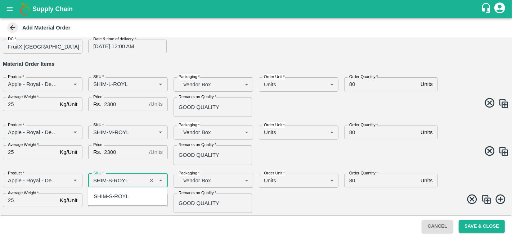
click at [115, 195] on div "SHIM-S-ROYL" at bounding box center [111, 196] width 35 height 8
type input "SHIM-S-ROYL"
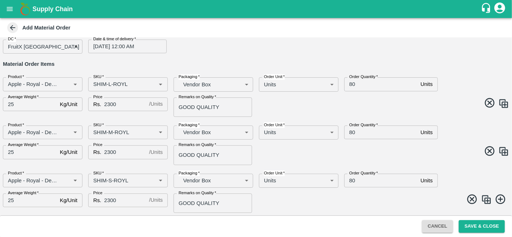
click at [285, 192] on div "Product   * Product   * SKU   * SKU   * Packaging   * Vendor Box BOM/276 Packag…" at bounding box center [253, 190] width 512 height 45
click at [483, 201] on img at bounding box center [486, 199] width 11 height 11
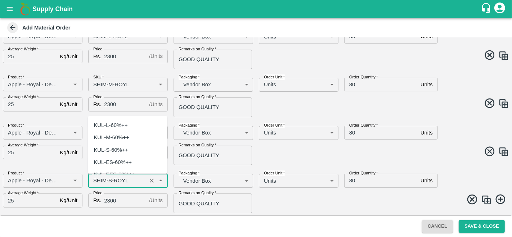
click at [109, 181] on input "SKU   *" at bounding box center [117, 180] width 54 height 9
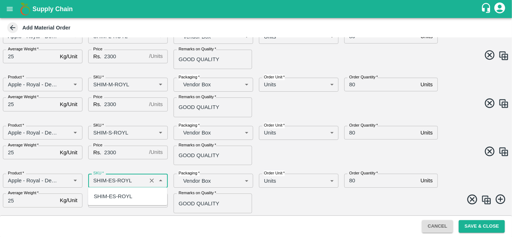
click at [113, 195] on div "SHIM-ES-ROYL" at bounding box center [113, 196] width 38 height 8
type input "SHIM-ES-ROYL"
click at [487, 196] on img at bounding box center [486, 200] width 11 height 11
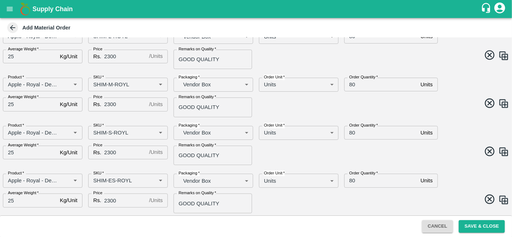
scroll to position [108, 0]
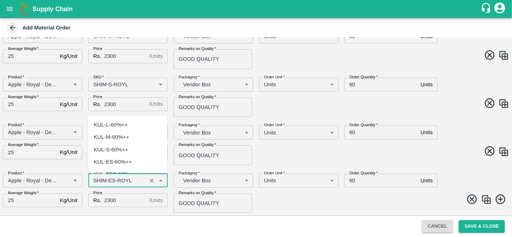
click at [116, 177] on input "SKU   *" at bounding box center [117, 180] width 54 height 9
click at [111, 179] on input "SKU   *" at bounding box center [117, 180] width 54 height 9
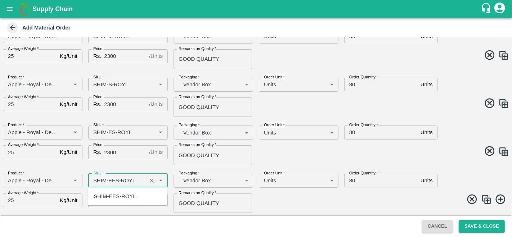
scroll to position [0, 0]
click at [122, 196] on div "SHIM-EES-ROYL" at bounding box center [115, 196] width 42 height 8
type input "SHIM-EES-ROYL"
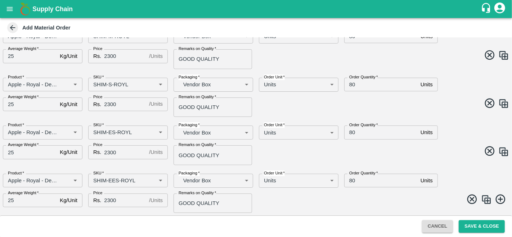
click at [347, 197] on span at bounding box center [381, 201] width 256 height 14
click at [485, 197] on img at bounding box center [486, 199] width 11 height 11
click at [116, 178] on input "SKU   *" at bounding box center [117, 180] width 54 height 9
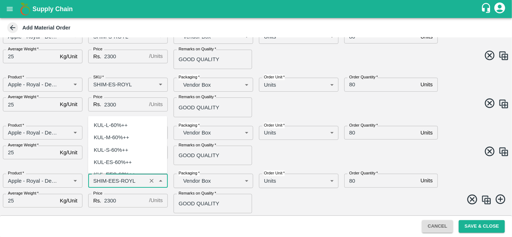
scroll to position [2411, 0]
click at [116, 178] on input "SKU   *" at bounding box center [117, 180] width 54 height 9
click at [118, 179] on input "SKU   *" at bounding box center [117, 180] width 54 height 9
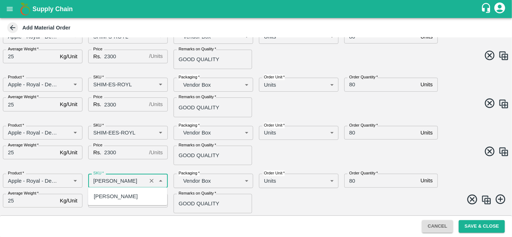
click at [119, 198] on div "[PERSON_NAME]" at bounding box center [116, 196] width 44 height 8
type input "SHIM-PITTO-ROYL"
click at [287, 204] on span at bounding box center [381, 201] width 256 height 14
click at [489, 199] on img at bounding box center [486, 200] width 11 height 11
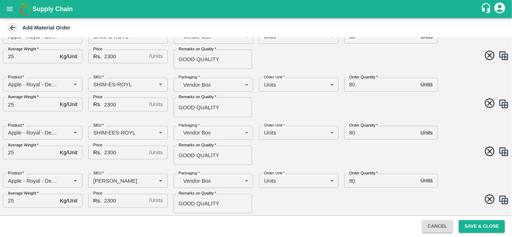
scroll to position [204, 0]
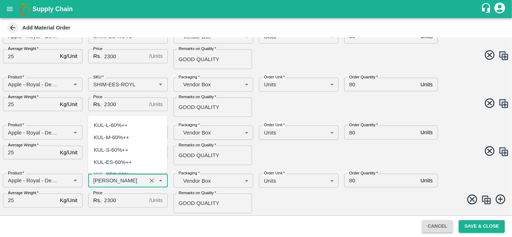
click at [121, 181] on input "SKU   *" at bounding box center [117, 180] width 54 height 9
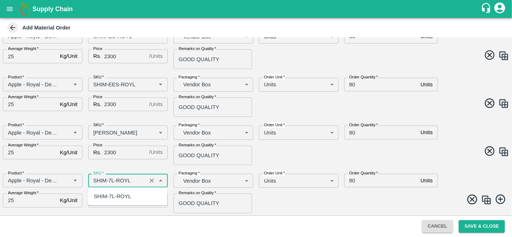
click at [125, 194] on div "SHIM-7L-ROYL" at bounding box center [112, 196] width 37 height 8
type input "SHIM-7L-ROYL"
click at [276, 200] on span at bounding box center [381, 201] width 256 height 14
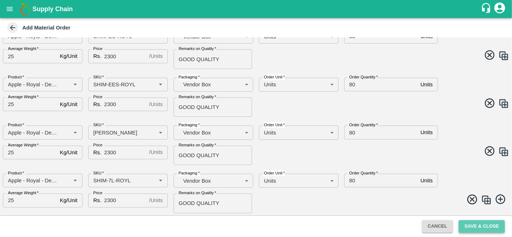
click at [472, 227] on button "Save & Close" at bounding box center [481, 226] width 46 height 13
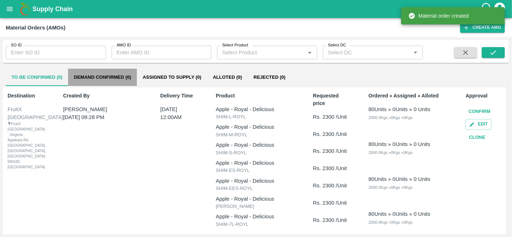
click at [89, 78] on button "Demand Confirmed (0)" at bounding box center [102, 77] width 69 height 17
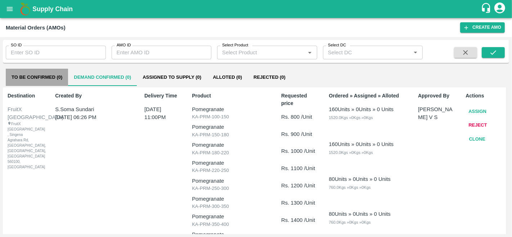
click at [43, 73] on button "To Be Confirmed (0)" at bounding box center [37, 77] width 62 height 17
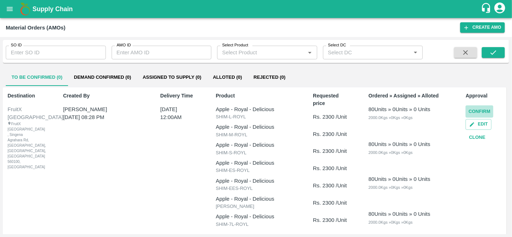
click at [484, 112] on button "Confirm" at bounding box center [479, 111] width 28 height 13
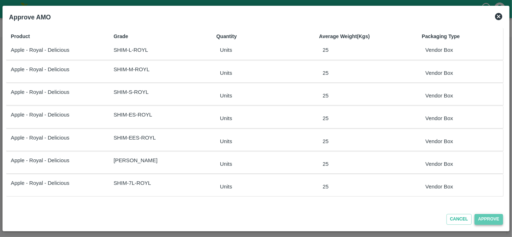
click at [487, 216] on button "Approve" at bounding box center [488, 219] width 28 height 10
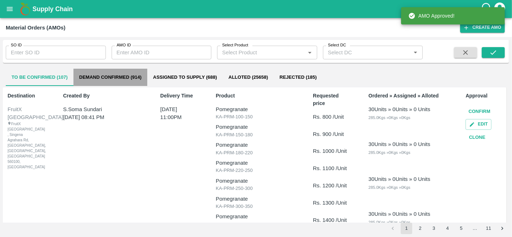
click at [115, 76] on button "Demand Confirmed (914)" at bounding box center [110, 77] width 74 height 17
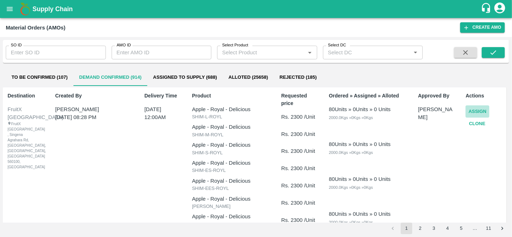
click at [473, 112] on button "Assign" at bounding box center [477, 111] width 24 height 13
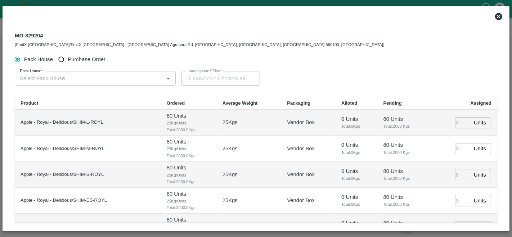
type input "30/09/2025 12:00 AM"
click at [72, 58] on span "Purchase Order" at bounding box center [87, 59] width 38 height 8
click at [68, 58] on input "Purchase Order" at bounding box center [61, 59] width 13 height 13
radio input "true"
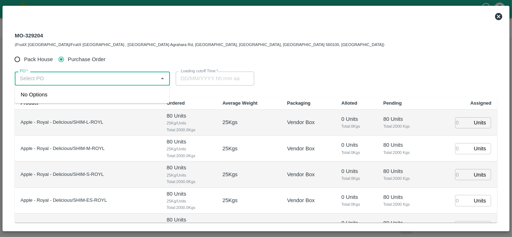
click at [65, 75] on input "PO   *" at bounding box center [86, 78] width 139 height 9
paste input "176586"
click at [69, 95] on div "PO-176586(S.O. FRUIT Co. ( Sardevan Singh)-7807720600)" at bounding box center [92, 99] width 143 height 16
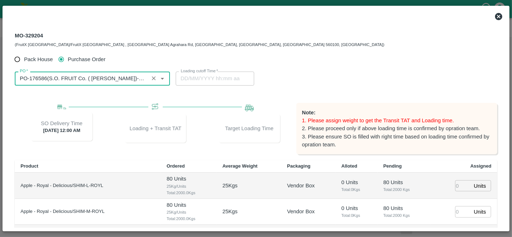
type input "PO-176586(S.O. FRUIT Co. ( Sardevan Singh)-7807720600)"
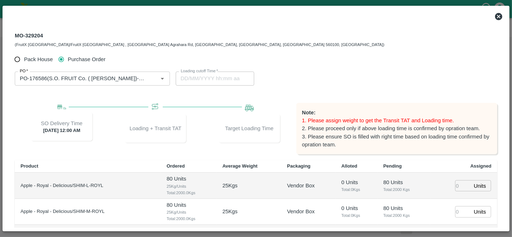
click at [312, 83] on div "Loading cutoff Time   * Loading cutoff Time" at bounding box center [256, 79] width 161 height 14
click at [455, 184] on input "number" at bounding box center [463, 185] width 16 height 11
type input "90"
type input "26/09/2025 03:48 AM"
type input "90"
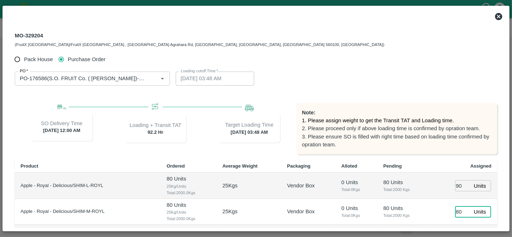
type input "80"
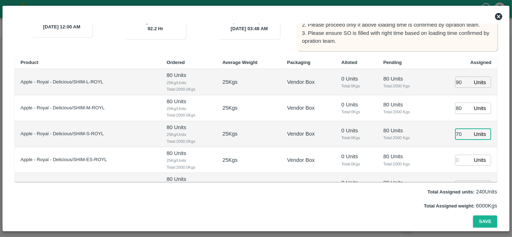
type input "70"
type input "80"
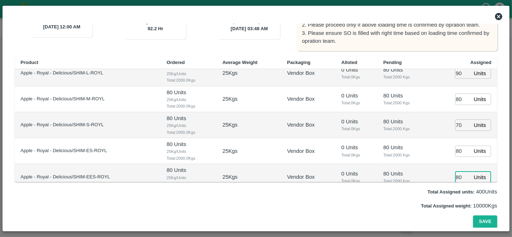
type input "80"
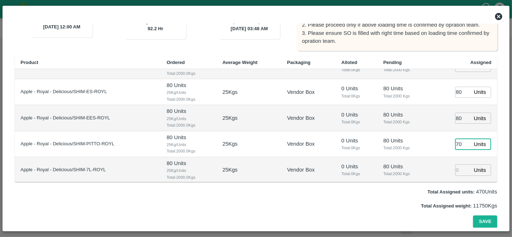
type input "70"
click at [482, 215] on button "Save" at bounding box center [485, 221] width 24 height 13
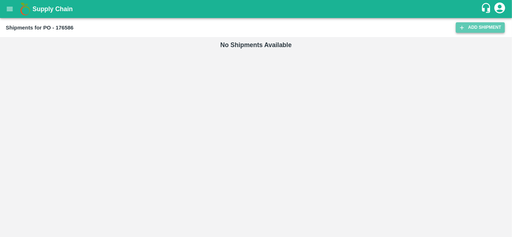
click at [483, 32] on link "Add Shipment" at bounding box center [479, 27] width 49 height 10
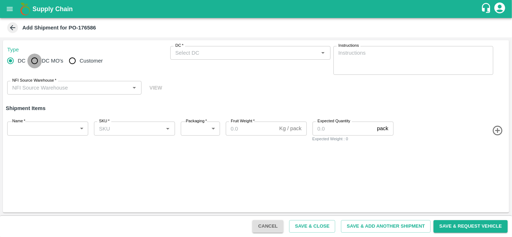
click at [35, 59] on input "DC MO's" at bounding box center [34, 61] width 14 height 14
radio input "true"
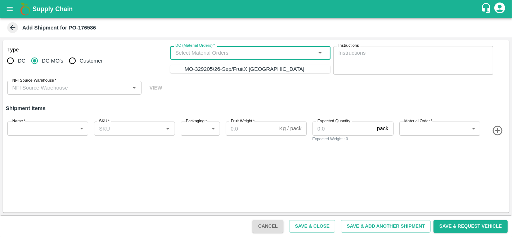
click at [234, 52] on input "DC (Material Orders)   *" at bounding box center [244, 52] width 144 height 9
click at [227, 69] on div "MO-329205/26-Sep/FruitX [GEOGRAPHIC_DATA]" at bounding box center [245, 69] width 120 height 8
type input "MO-329205/26-Sep/FruitX [GEOGRAPHIC_DATA]"
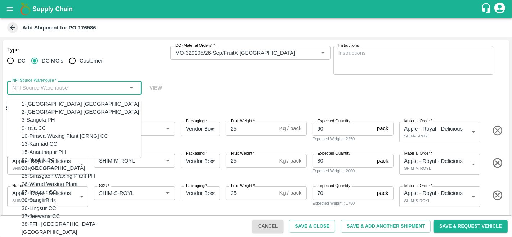
click at [65, 84] on input "NFI Source Warehouse   *" at bounding box center [68, 87] width 118 height 9
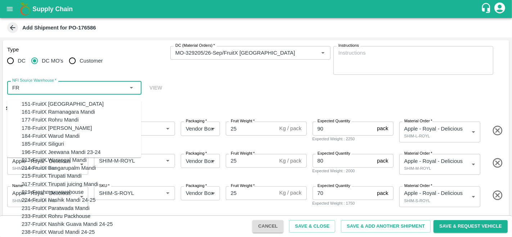
click at [34, 100] on div "151-FruitX [GEOGRAPHIC_DATA]" at bounding box center [63, 104] width 82 height 8
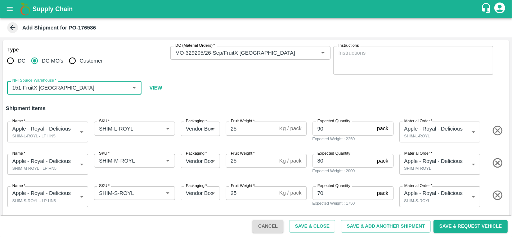
type input "151-FruitX [GEOGRAPHIC_DATA]"
click at [246, 93] on div "Type DC DC MO's Customer DC (Material Orders)   * DC (Material Orders)   * Inst…" at bounding box center [256, 70] width 506 height 60
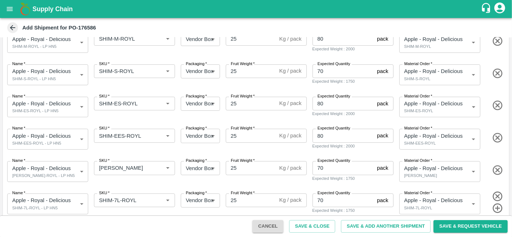
scroll to position [129, 0]
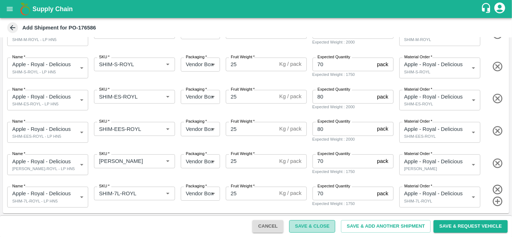
click at [317, 222] on button "Save & Close" at bounding box center [312, 226] width 46 height 13
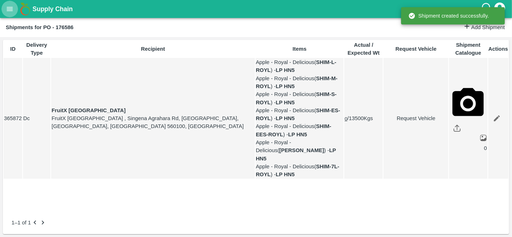
click at [8, 15] on button "open drawer" at bounding box center [9, 9] width 17 height 17
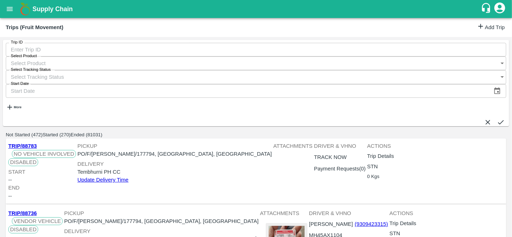
click at [489, 31] on link "Add Trip" at bounding box center [490, 27] width 28 height 10
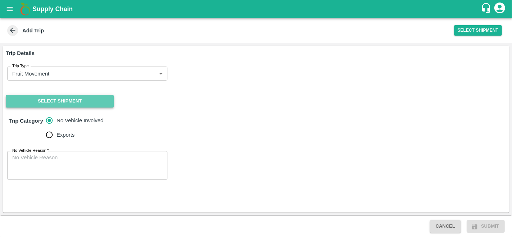
click at [84, 98] on button "Select Shipment" at bounding box center [60, 101] width 108 height 13
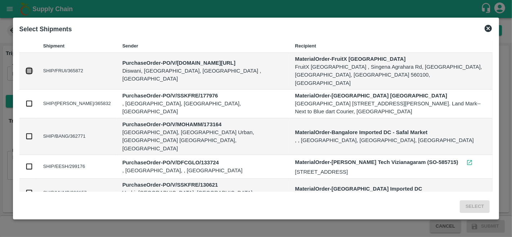
click at [30, 67] on input "checkbox" at bounding box center [29, 71] width 8 height 8
checkbox input "true"
click at [474, 205] on button "Select" at bounding box center [474, 206] width 30 height 13
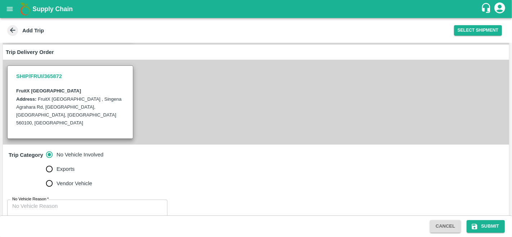
scroll to position [136, 0]
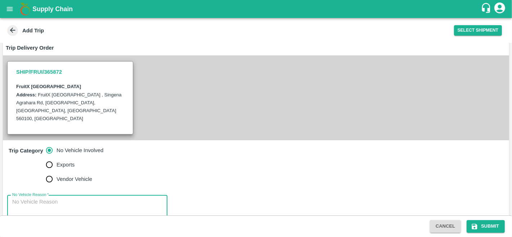
click at [58, 198] on textarea "No Vehicle Reason   *" at bounding box center [87, 209] width 150 height 23
type textarea "VENDOR DELIVERY"
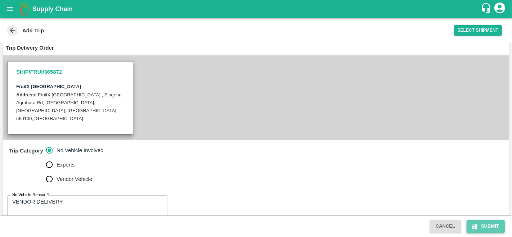
click at [484, 222] on button "Submit" at bounding box center [485, 226] width 38 height 13
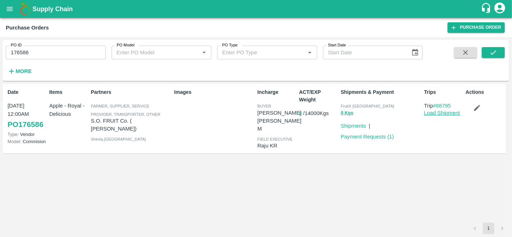
click at [441, 114] on link "Load Shipment" at bounding box center [442, 113] width 36 height 6
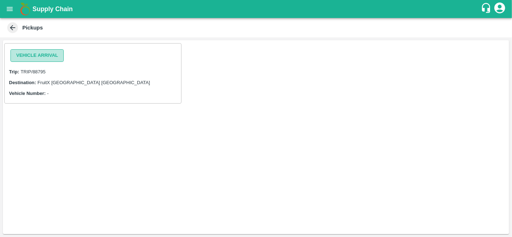
click at [33, 55] on button "Vehicle Arrival" at bounding box center [36, 55] width 53 height 13
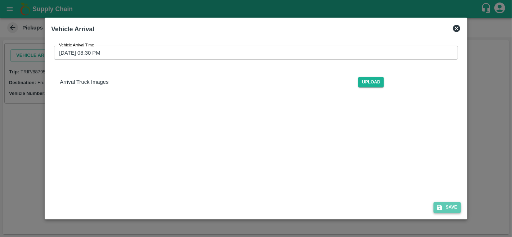
click at [453, 209] on button "Save" at bounding box center [446, 207] width 27 height 10
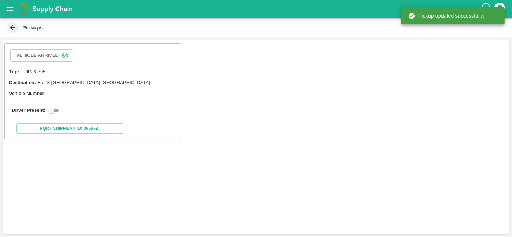
click at [57, 106] on input "checkbox" at bounding box center [51, 110] width 26 height 9
checkbox input "true"
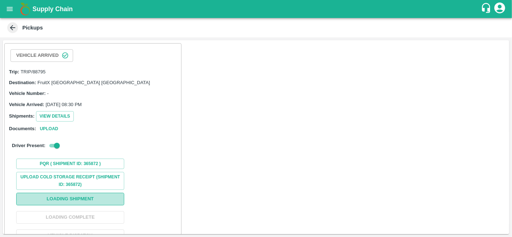
click at [70, 197] on button "Loading Shipment" at bounding box center [70, 199] width 108 height 13
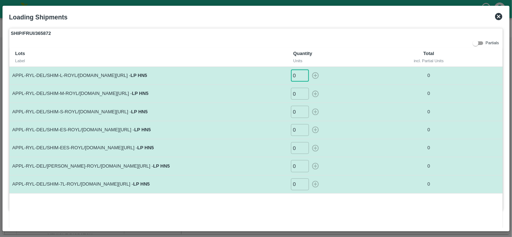
click at [299, 73] on input "0" at bounding box center [300, 76] width 18 height 12
type input "80"
click at [296, 90] on input "0" at bounding box center [300, 94] width 18 height 12
type input "98"
click at [296, 113] on input "0" at bounding box center [300, 112] width 18 height 12
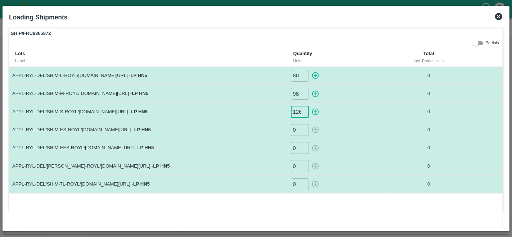
scroll to position [0, 0]
type input "126"
click at [296, 127] on input "0" at bounding box center [300, 130] width 18 height 12
click at [298, 108] on input "126" at bounding box center [300, 112] width 18 height 12
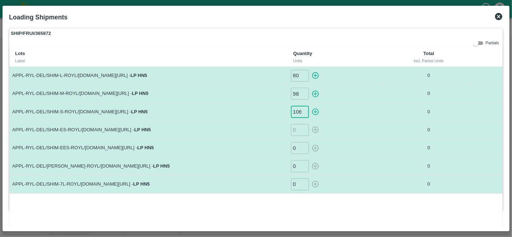
type input "106"
click at [293, 132] on input "number" at bounding box center [300, 130] width 18 height 12
type input "105"
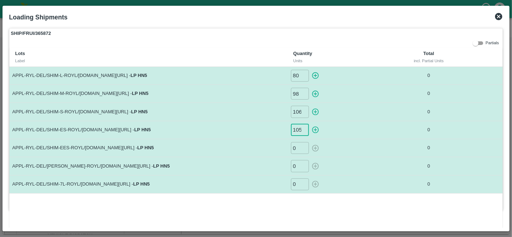
click at [297, 147] on input "0" at bounding box center [300, 148] width 18 height 12
type input "060"
click at [313, 75] on icon "button" at bounding box center [315, 76] width 8 height 8
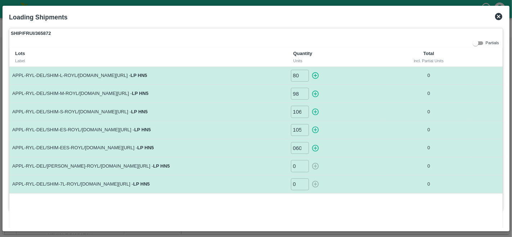
type input "0"
click at [312, 92] on icon "button" at bounding box center [315, 93] width 7 height 7
type input "0"
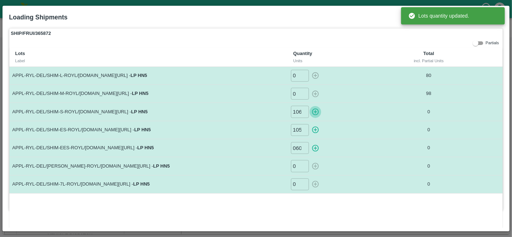
click at [313, 112] on icon "button" at bounding box center [315, 112] width 8 height 8
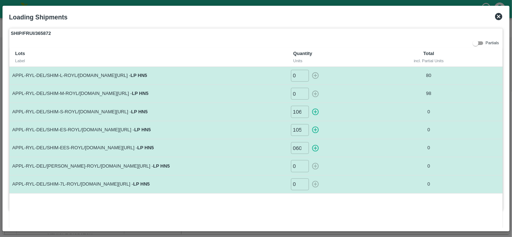
type input "0"
click at [314, 129] on icon "button" at bounding box center [315, 130] width 7 height 7
type input "0"
click at [313, 146] on icon "button" at bounding box center [315, 148] width 8 height 8
type input "0"
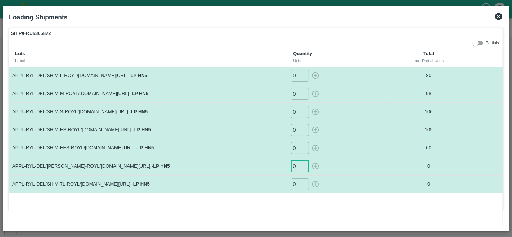
click at [295, 167] on input "0" at bounding box center [300, 166] width 18 height 12
type input "3"
click at [315, 167] on icon "button" at bounding box center [315, 166] width 8 height 8
type input "0"
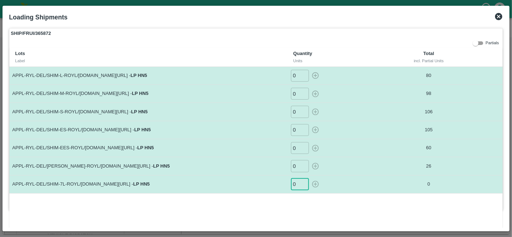
click at [299, 182] on input "0" at bounding box center [300, 184] width 18 height 12
click at [317, 183] on icon "button" at bounding box center [315, 184] width 8 height 8
type input "0"
click at [496, 13] on icon at bounding box center [498, 16] width 9 height 9
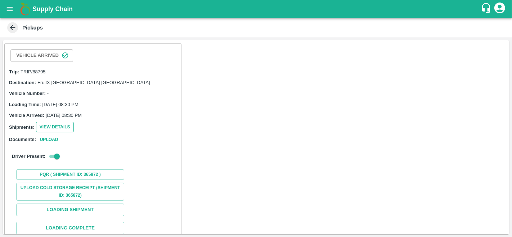
click at [55, 125] on button "View Details" at bounding box center [55, 127] width 38 height 10
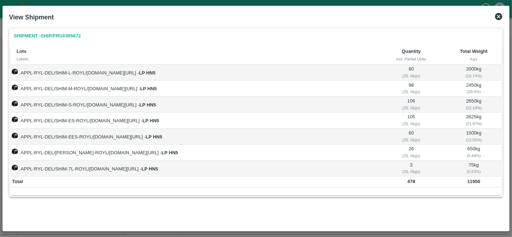
click at [497, 16] on icon at bounding box center [498, 16] width 9 height 9
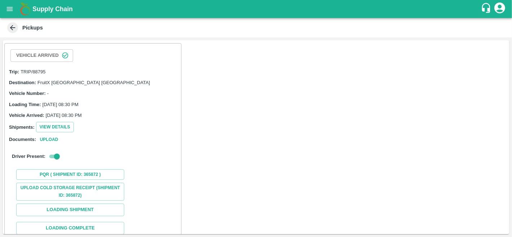
scroll to position [44, 0]
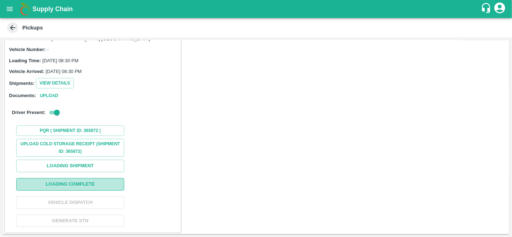
click at [80, 182] on button "Loading Complete" at bounding box center [70, 184] width 108 height 13
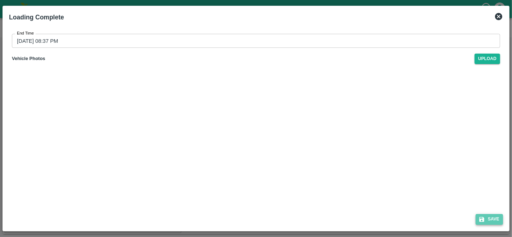
click at [487, 217] on button "Save" at bounding box center [488, 219] width 27 height 10
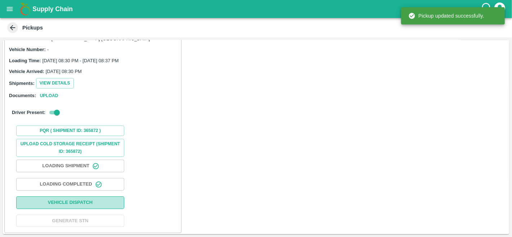
click at [90, 199] on button "Vehicle Dispatch" at bounding box center [70, 202] width 108 height 13
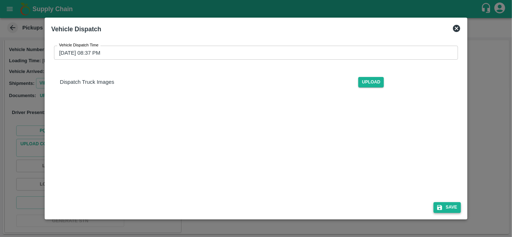
click at [446, 208] on button "Save" at bounding box center [446, 207] width 27 height 10
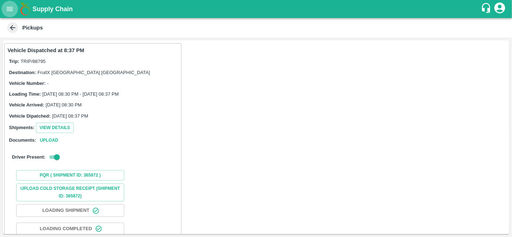
click at [12, 6] on icon "open drawer" at bounding box center [10, 9] width 8 height 8
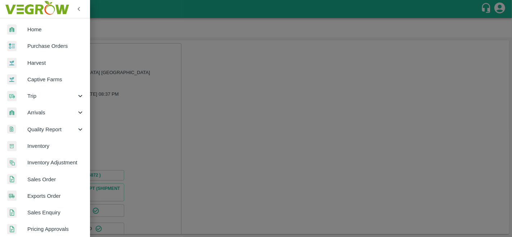
click at [235, 107] on div at bounding box center [256, 118] width 512 height 237
